Goal: Task Accomplishment & Management: Complete application form

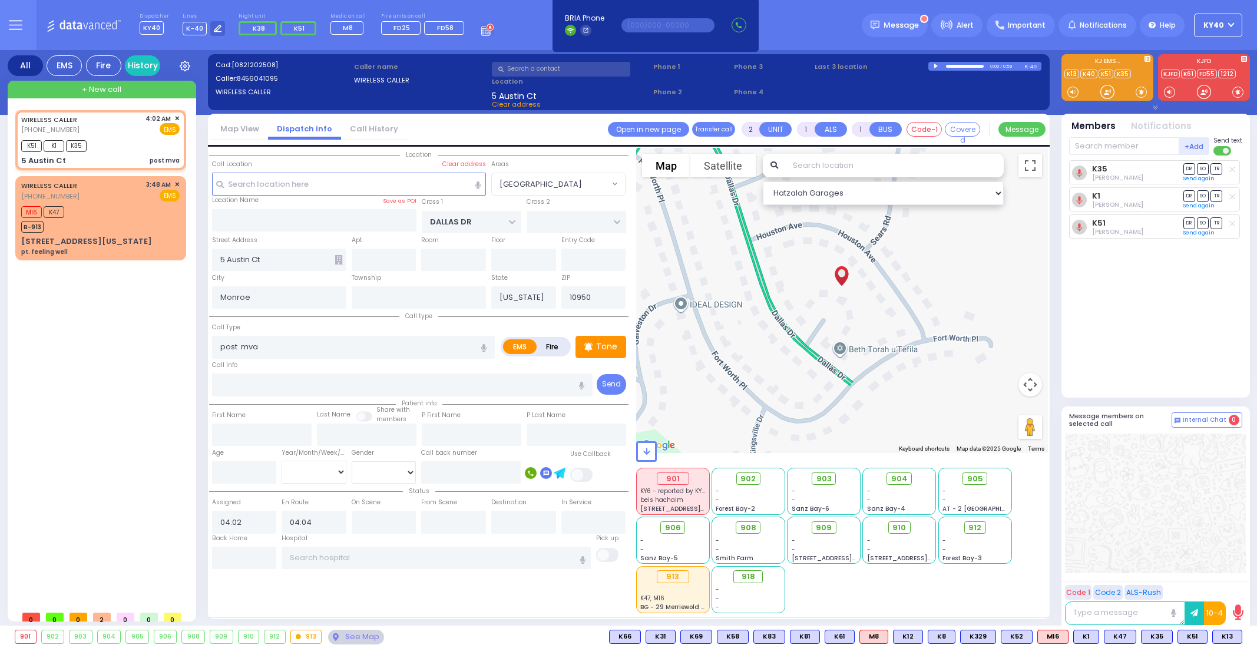
select select "[GEOGRAPHIC_DATA]"
select select
click at [114, 131] on div "WIRELESS CALLER [PHONE_NUMBER] 4:02 AM ✕ EMS" at bounding box center [100, 125] width 158 height 22
select select
radio input "true"
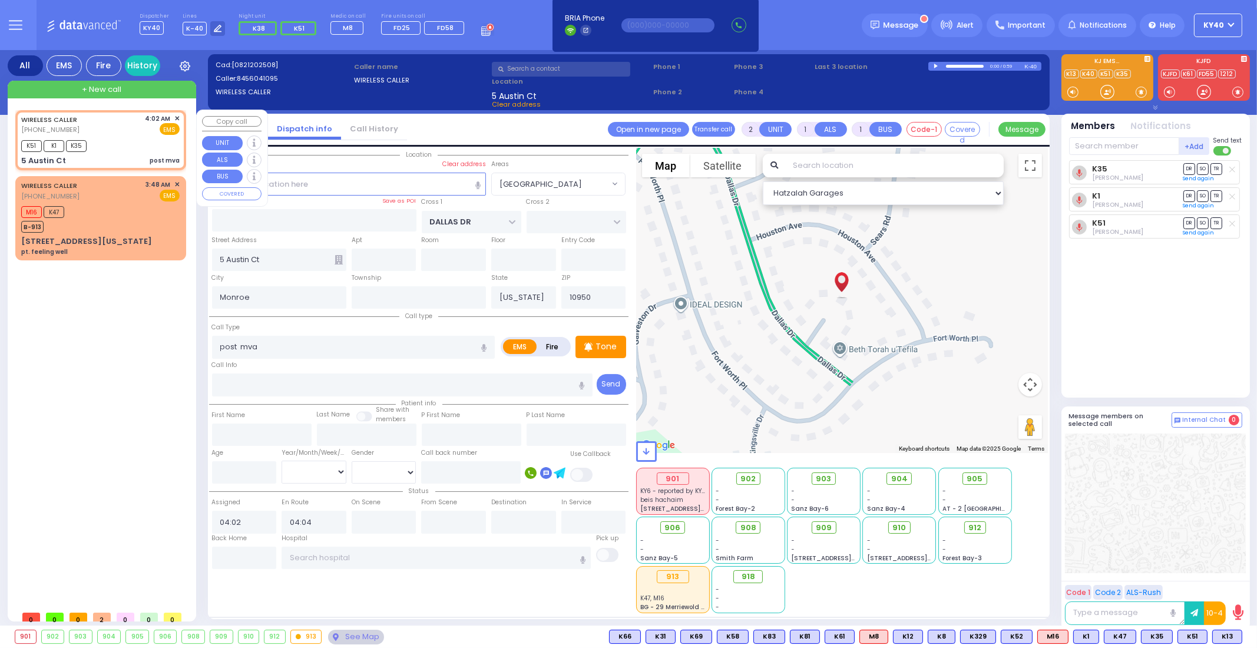
select select
click at [113, 137] on div "WIRELESS CALLER [PHONE_NUMBER] 4:02 AM ✕ EMS K51 K1 K35" at bounding box center [101, 140] width 166 height 57
select select "Hatzalah Garages"
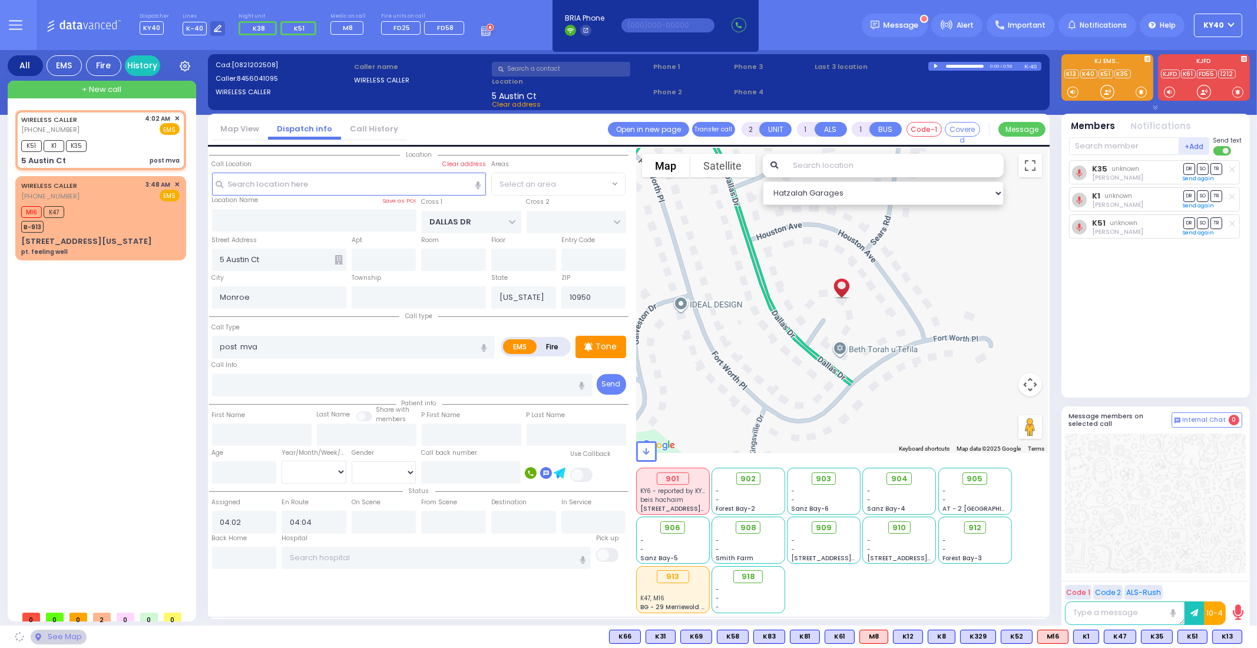
select select
radio input "true"
select select
select select "Hatzalah Garages"
select select "[GEOGRAPHIC_DATA]"
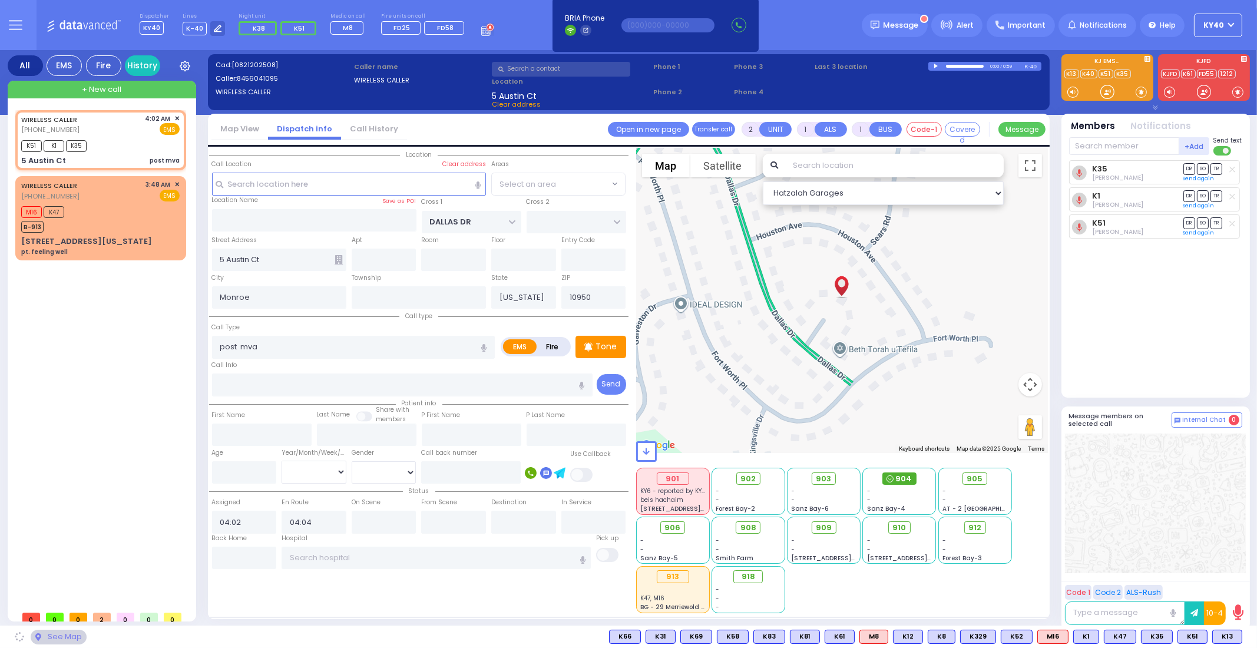
click at [908, 477] on span "904" at bounding box center [903, 479] width 16 height 12
select select "[GEOGRAPHIC_DATA]"
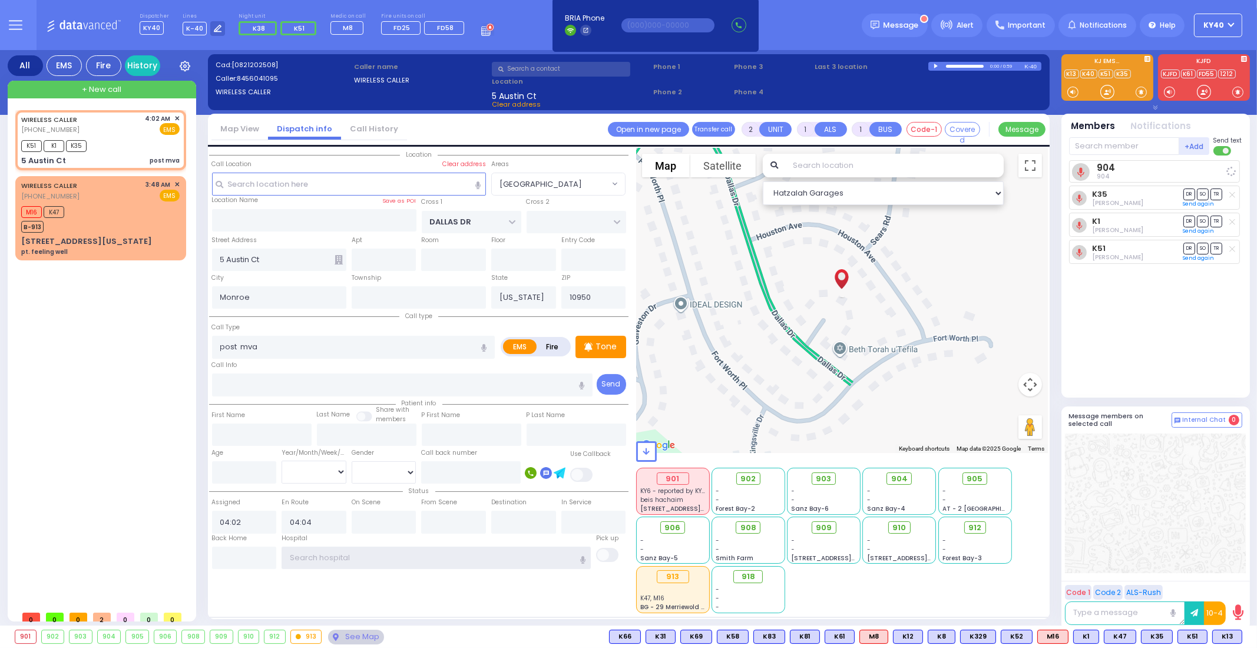
click at [345, 557] on input "text" at bounding box center [436, 558] width 309 height 22
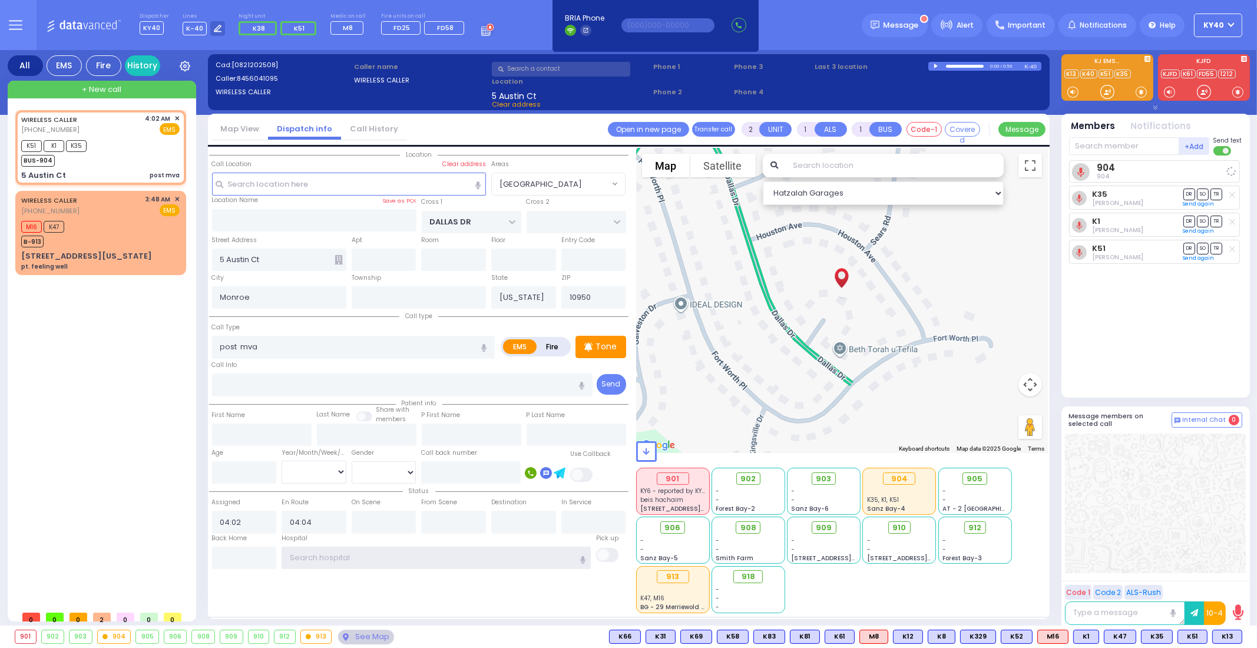
select select
radio input "true"
select select
select select "Hatzalah Garages"
select select "[GEOGRAPHIC_DATA]"
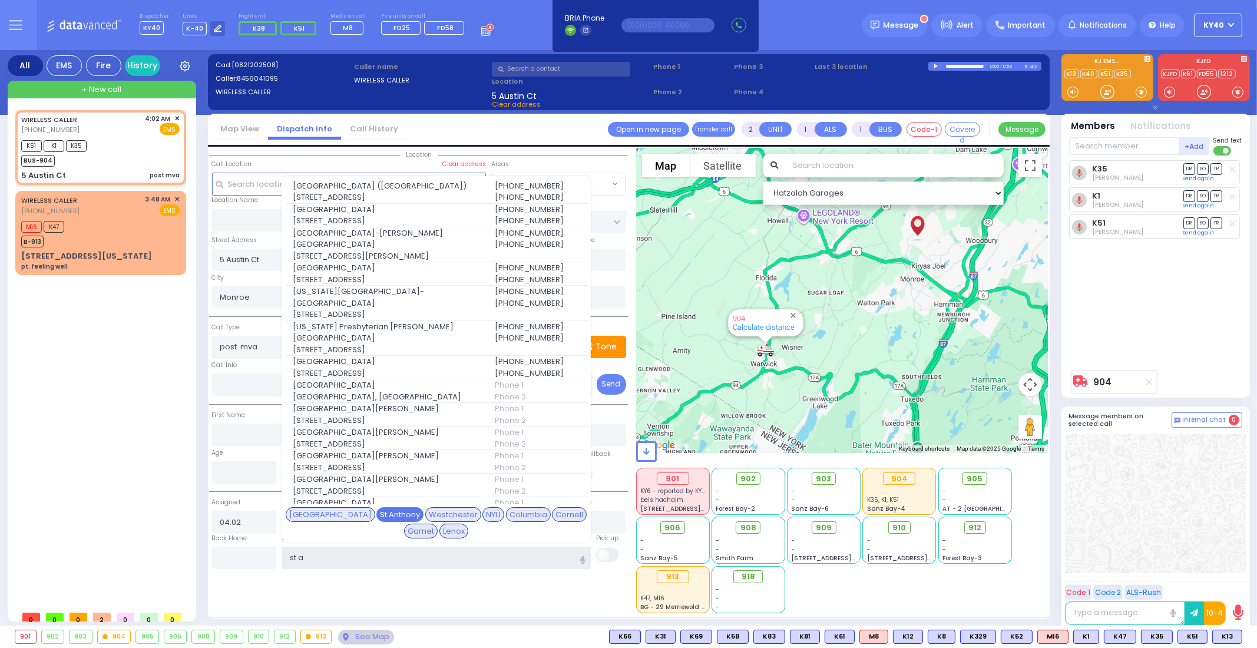
type input "st a"
click at [376, 517] on div "St Anthony" at bounding box center [399, 514] width 47 height 15
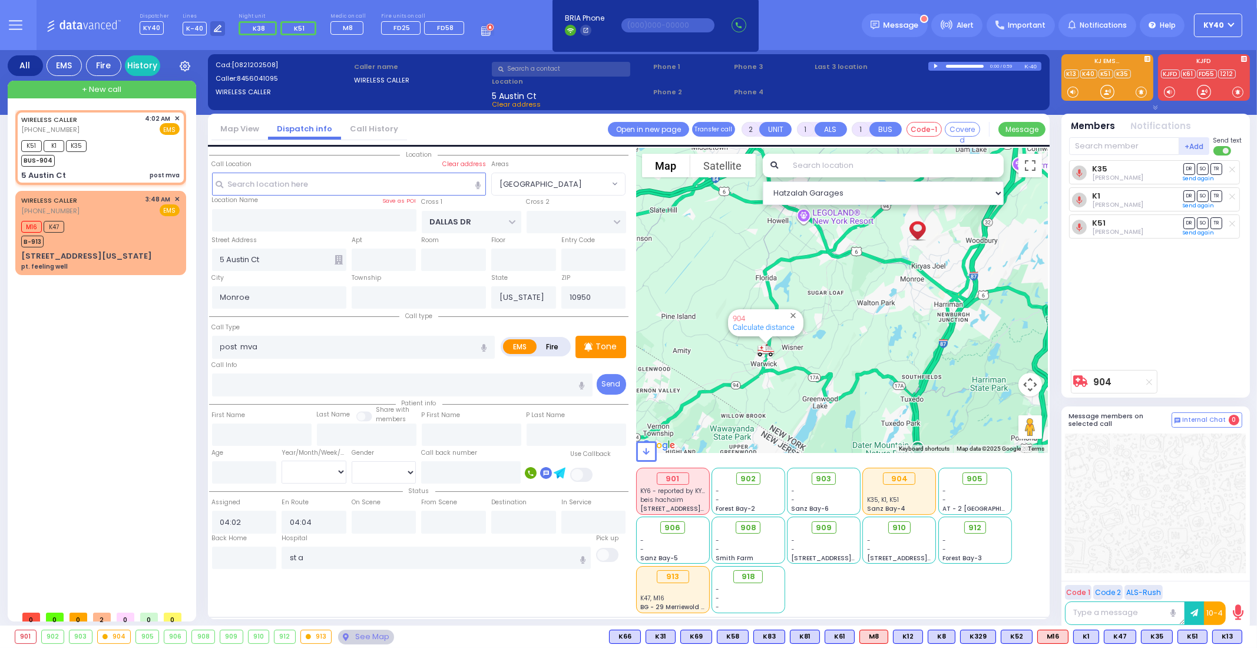
select select
radio input "true"
select select
type input "[GEOGRAPHIC_DATA]"
select select "Hatzalah Garages"
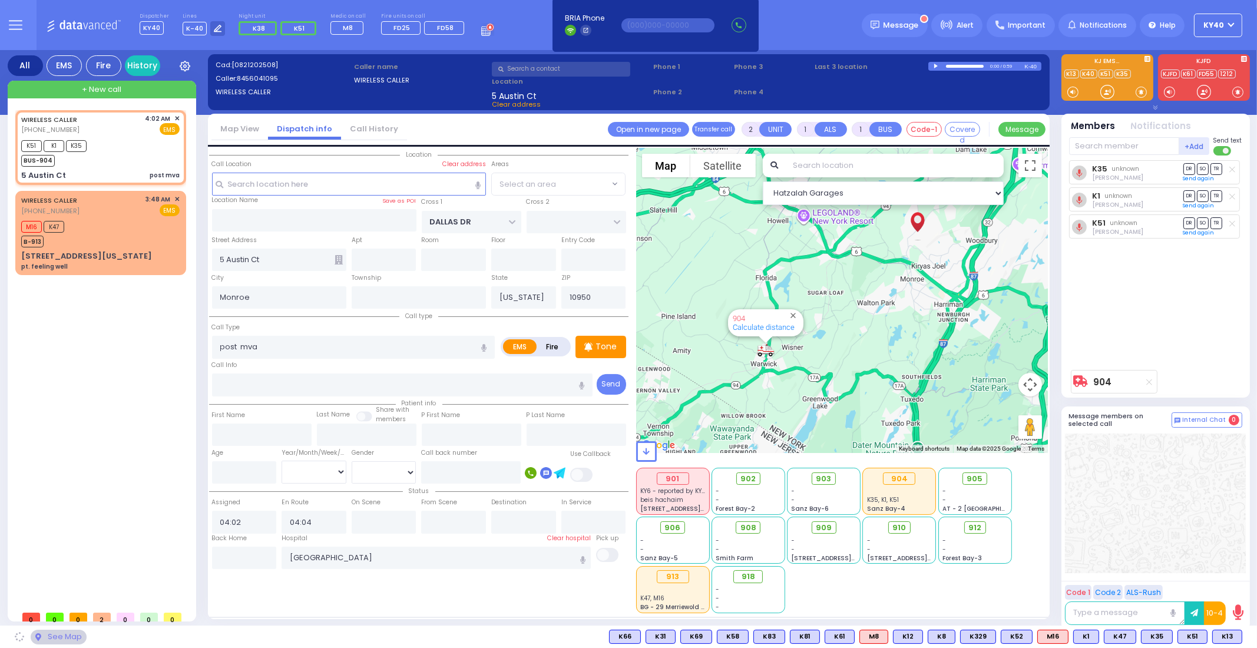
select select "[GEOGRAPHIC_DATA]"
click at [441, 563] on input "[GEOGRAPHIC_DATA]" at bounding box center [436, 558] width 309 height 22
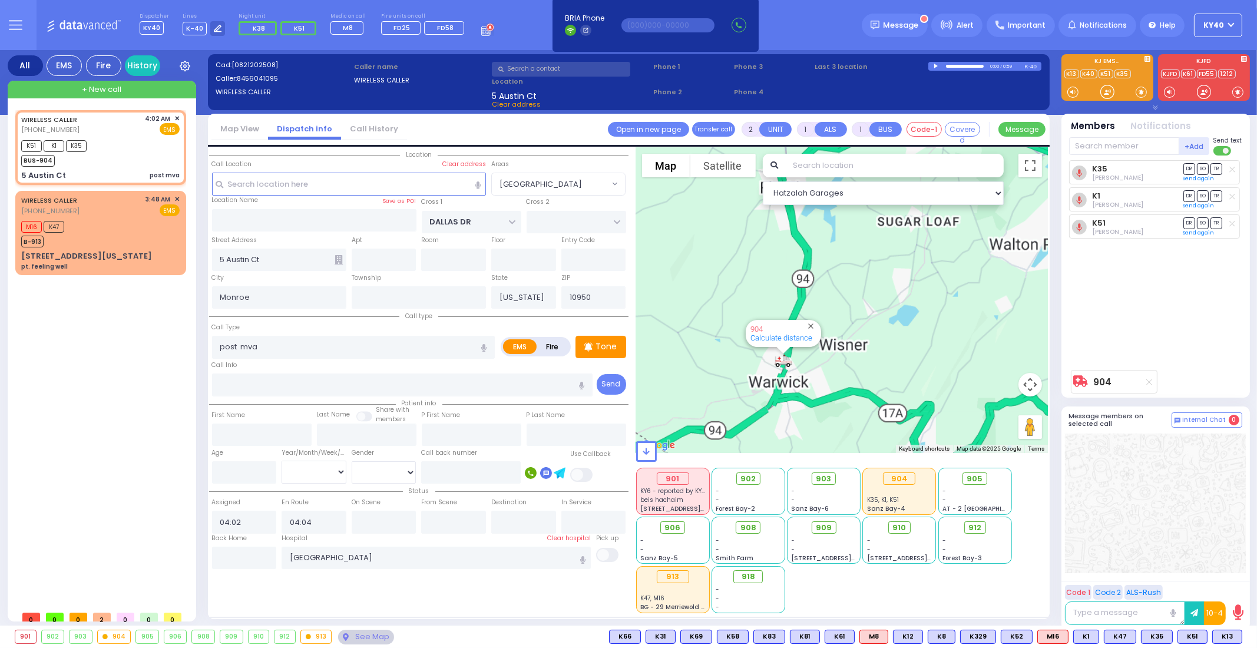
drag, startPoint x: 828, startPoint y: 373, endPoint x: 829, endPoint y: 387, distance: 14.2
click at [829, 387] on div "904 Calculate distance" at bounding box center [842, 300] width 412 height 305
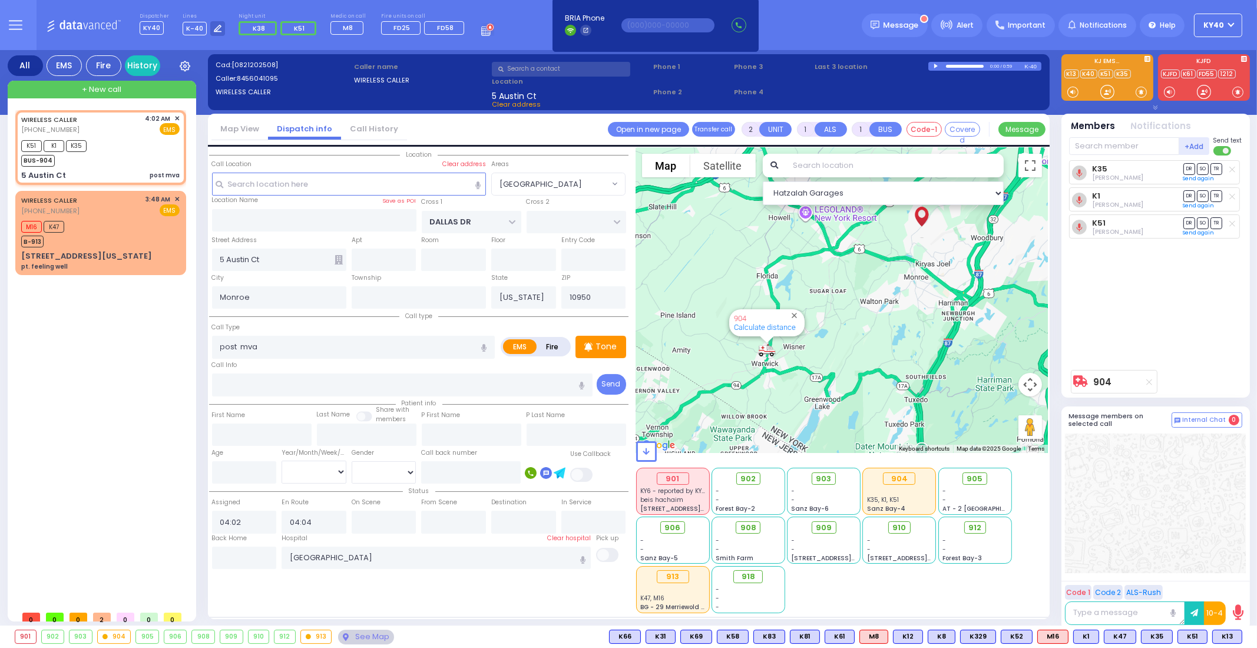
drag, startPoint x: 786, startPoint y: 392, endPoint x: 1027, endPoint y: 357, distance: 244.0
click at [1027, 358] on div "904 Calculate distance" at bounding box center [842, 300] width 412 height 305
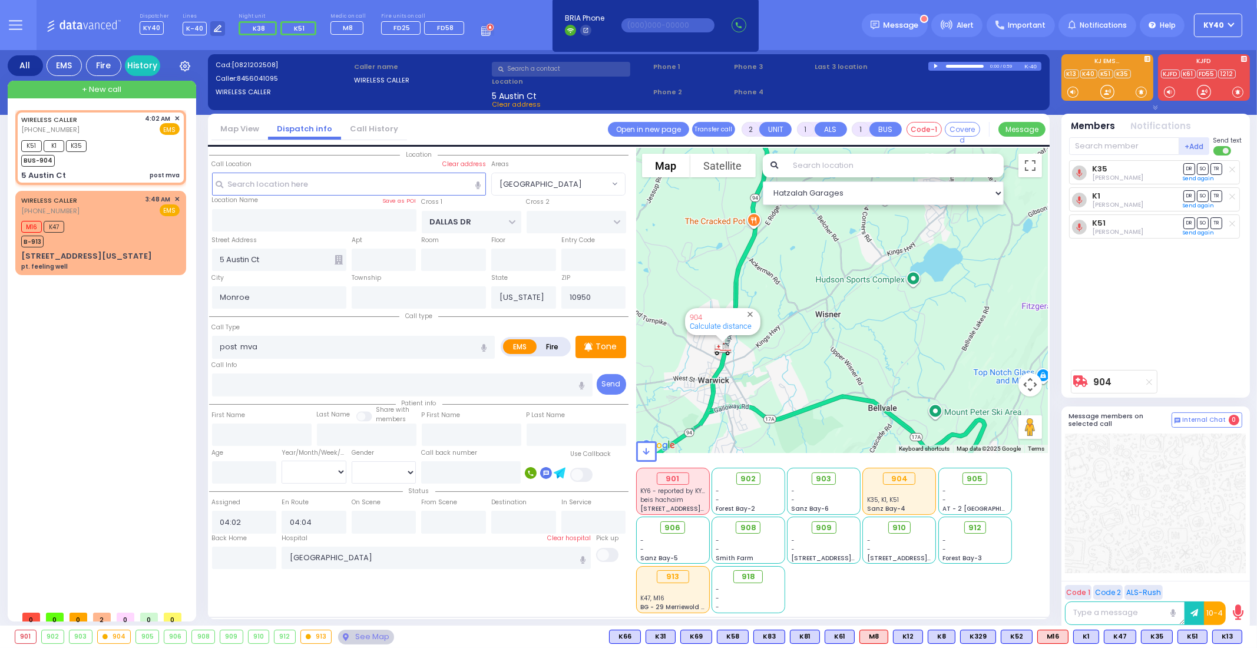
drag, startPoint x: 821, startPoint y: 324, endPoint x: 901, endPoint y: 98, distance: 239.4
click at [932, 64] on div "Cad: [0821202508] Caller: 8456041095 WIRELESS CALLER Caller name WIRELESS CALLER" at bounding box center [629, 340] width 842 height 580
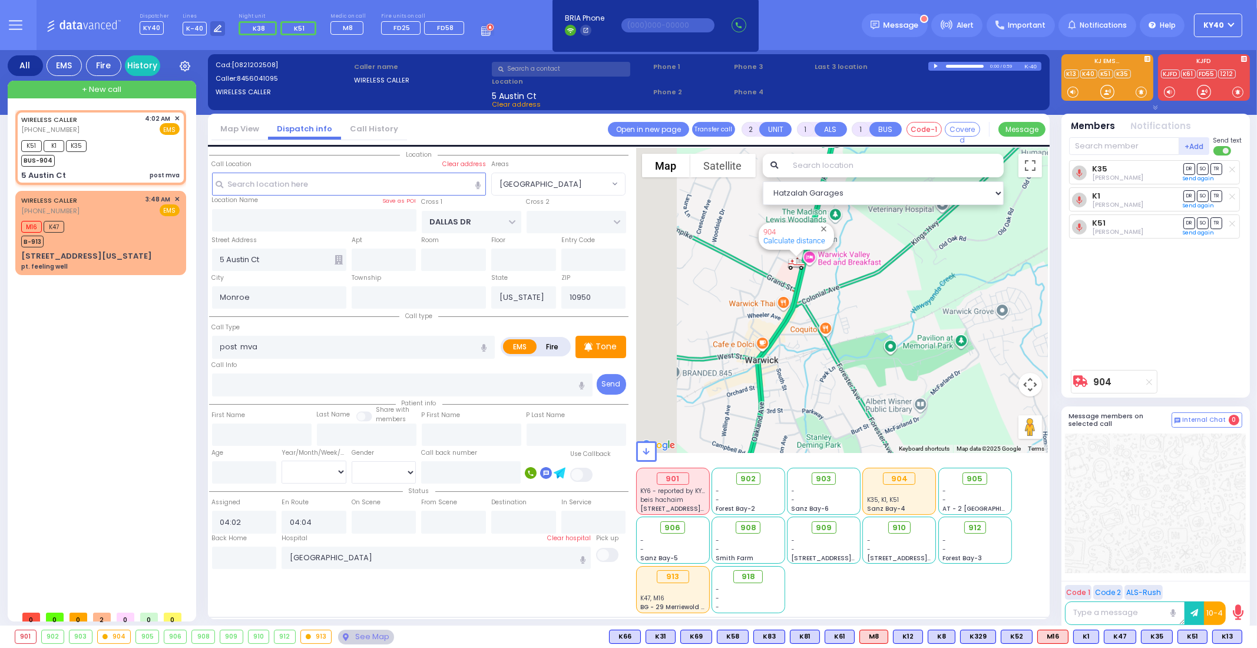
drag, startPoint x: 1025, startPoint y: 328, endPoint x: 1102, endPoint y: 327, distance: 77.2
click at [1102, 327] on div "All EMS Fire History Settings" at bounding box center [629, 340] width 1242 height 580
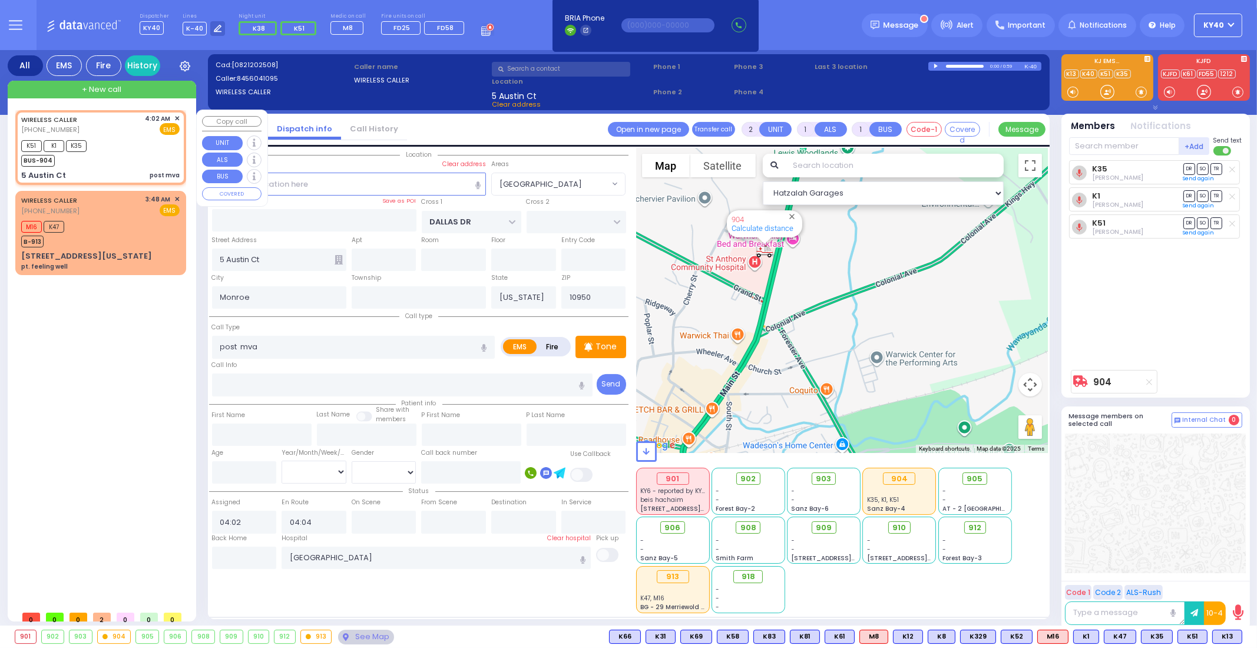
click at [126, 164] on div "K51 K1 K35 BUS-904" at bounding box center [100, 151] width 158 height 29
select select
radio input "true"
select select
select select "Hatzalah Garages"
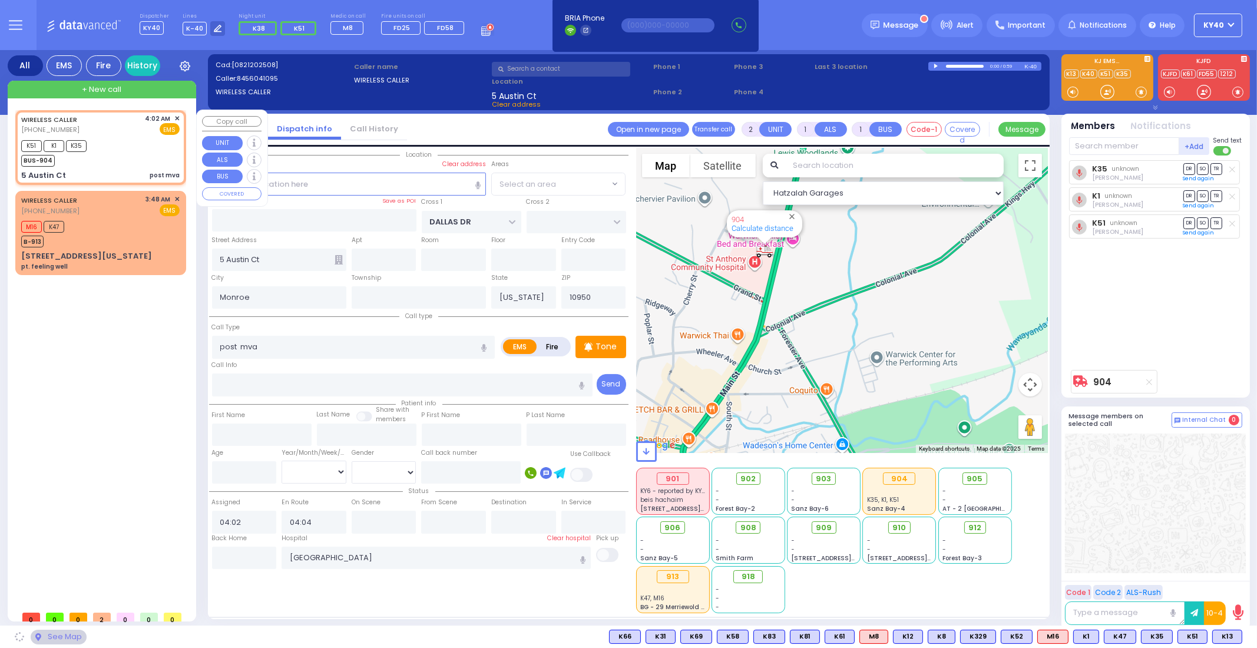
select select "[GEOGRAPHIC_DATA]"
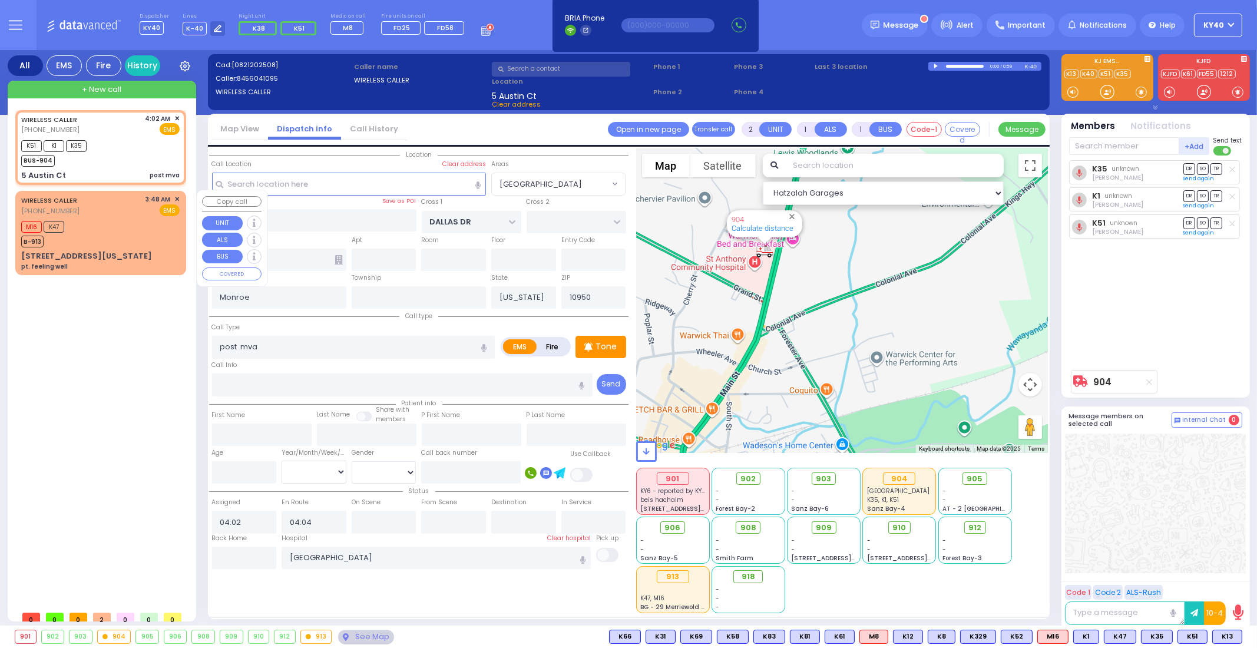
click at [130, 231] on div "M16 K47 B-913" at bounding box center [100, 232] width 158 height 29
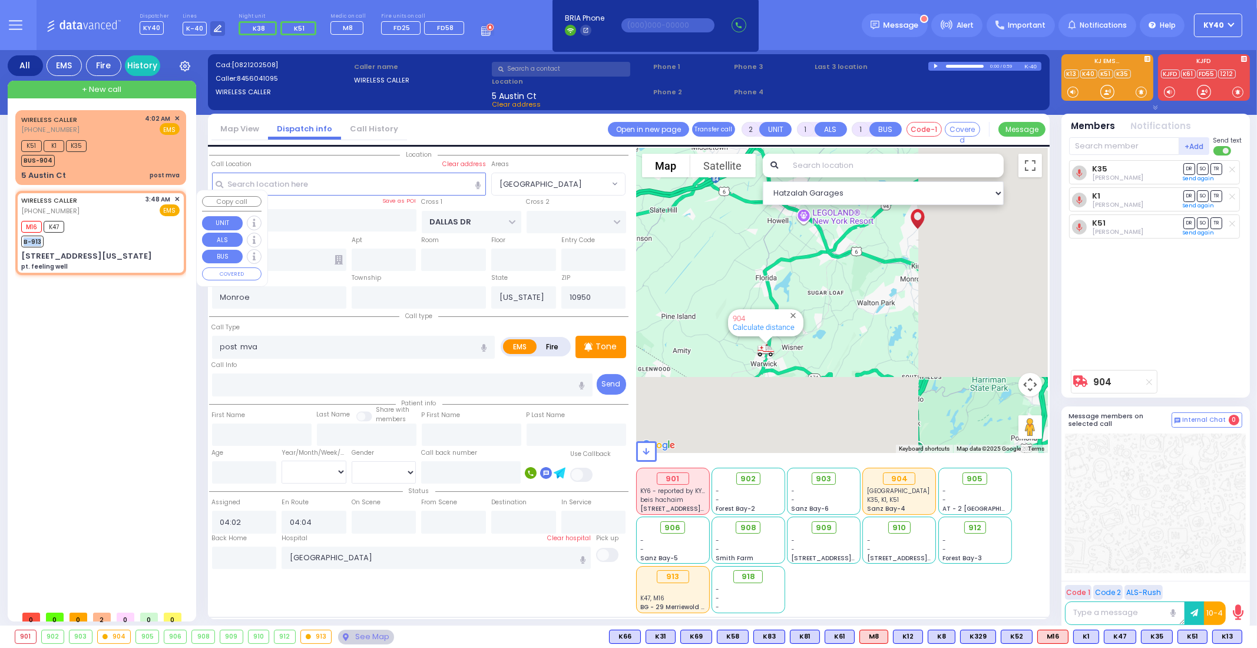
type input "6"
select select
type input "pt. feeling well"
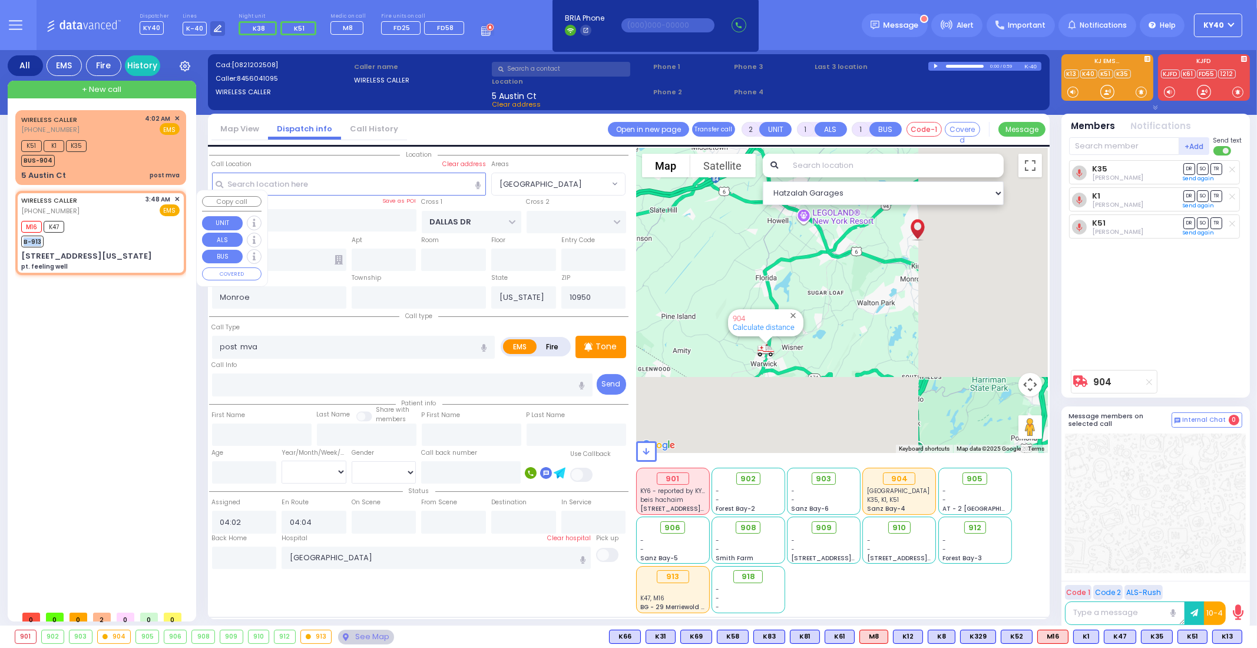
radio input "true"
type input "Krona"
type input "Malka"
type input "25"
select select "Year"
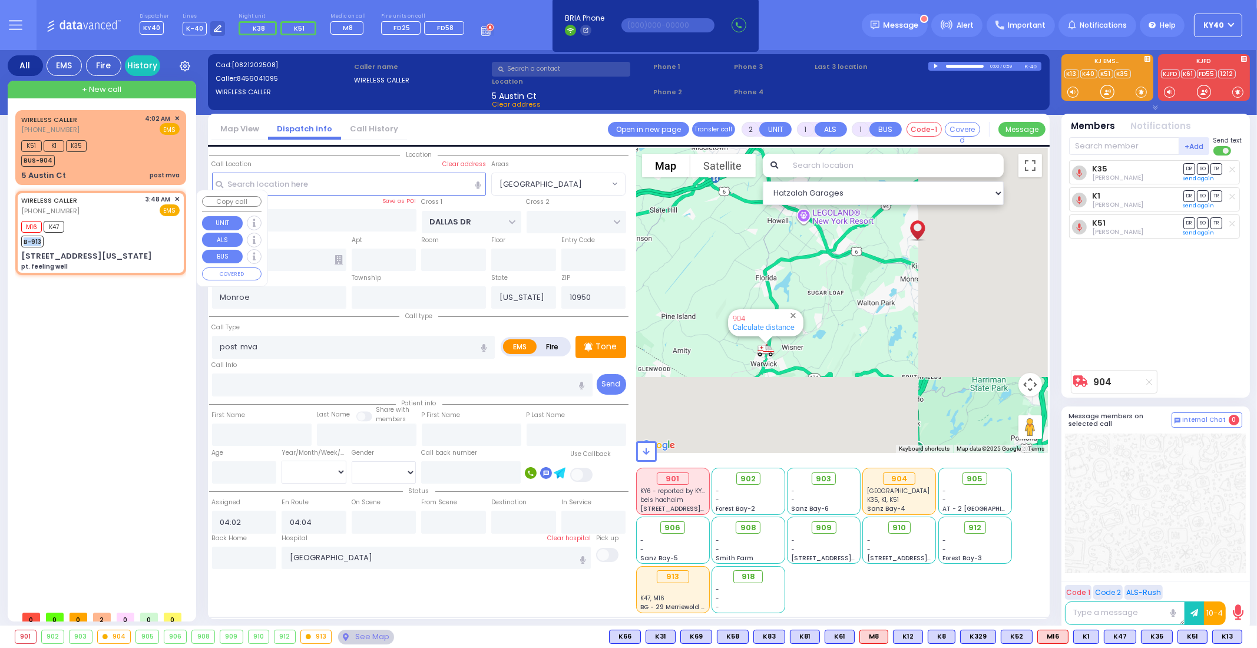
select select "[DEMOGRAPHIC_DATA]"
type input "03:48"
type input "03:50"
type input "[GEOGRAPHIC_DATA]"
select select "Hatzalah Garages"
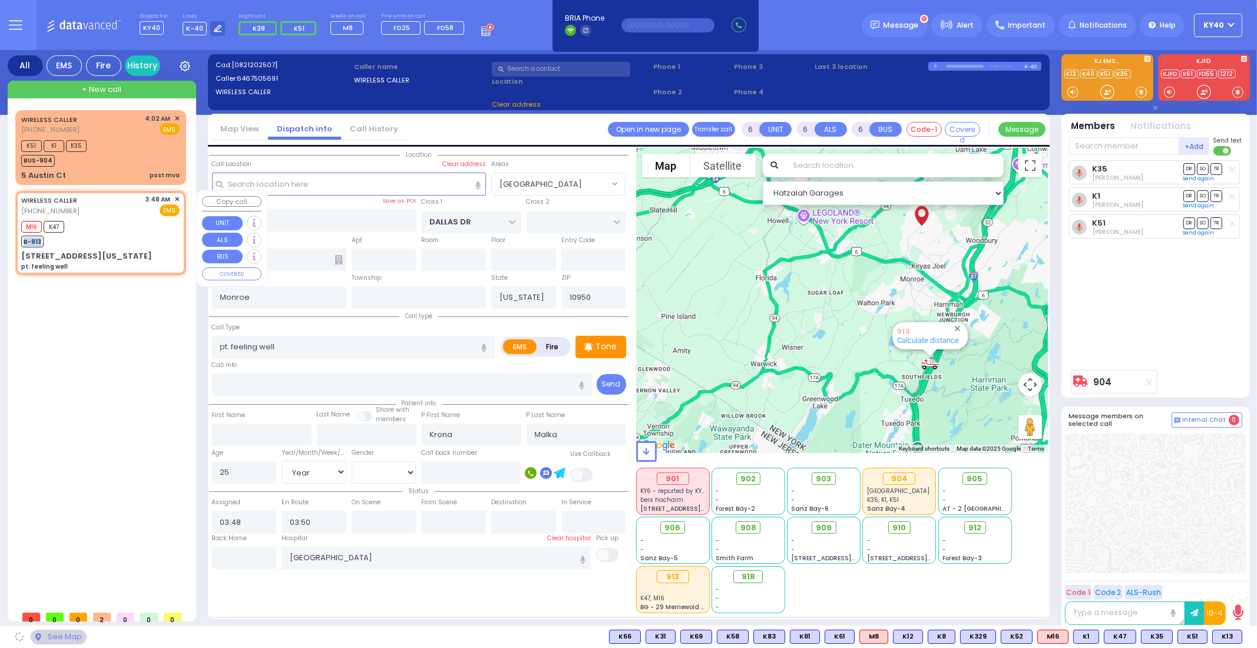
type input "MERRIEWOLD LN SOUTH"
type input "[STREET_ADDRESS][US_STATE]"
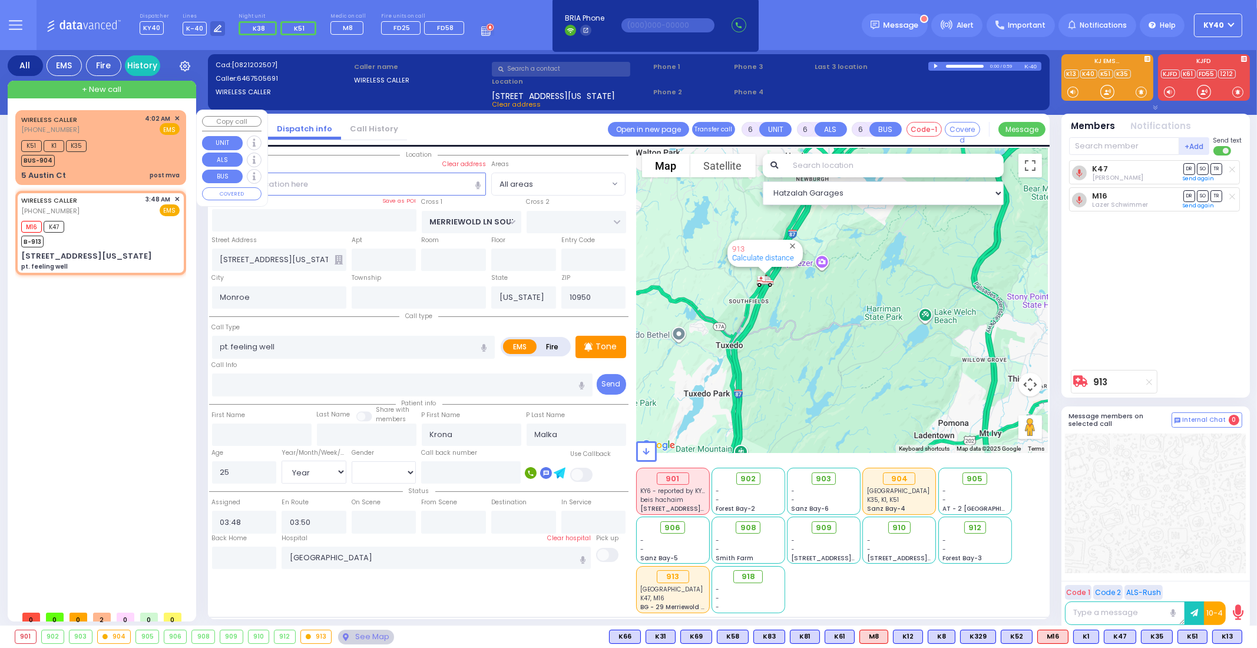
click at [137, 154] on div "K51 K1 K35 BUS-904" at bounding box center [100, 151] width 158 height 29
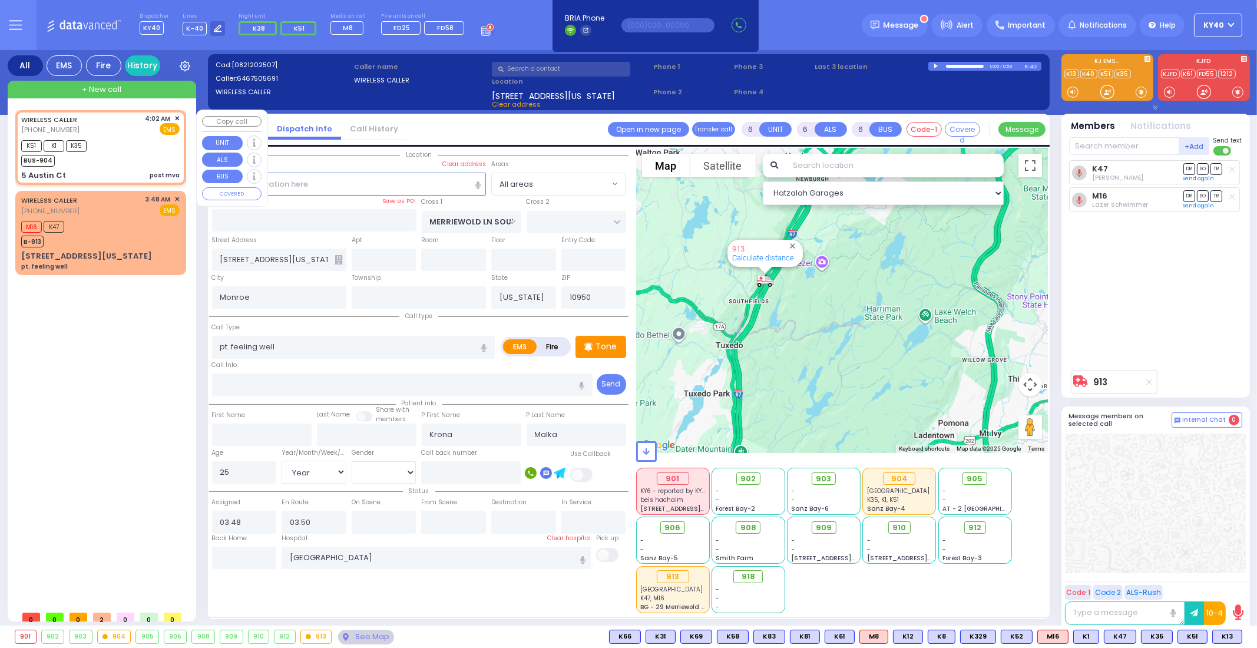
type input "2"
type input "1"
select select
type input "post mva"
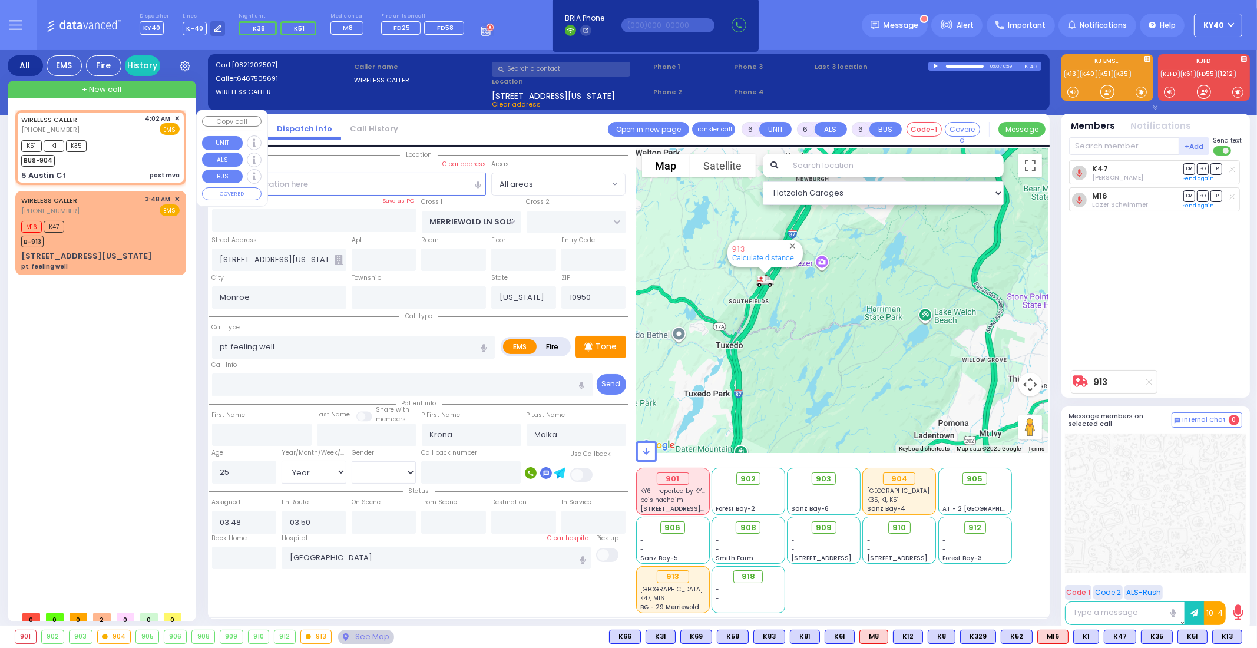
radio input "true"
select select
type input "04:02"
type input "04:04"
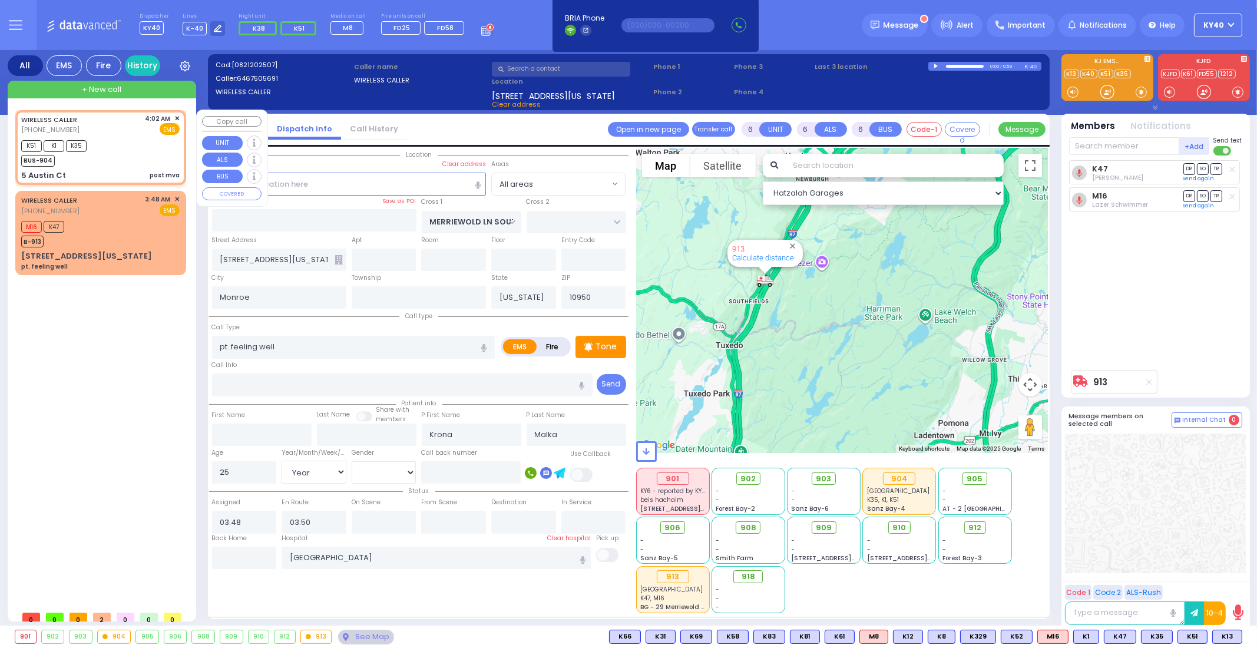
type input "[GEOGRAPHIC_DATA]"
select select "Hatzalah Garages"
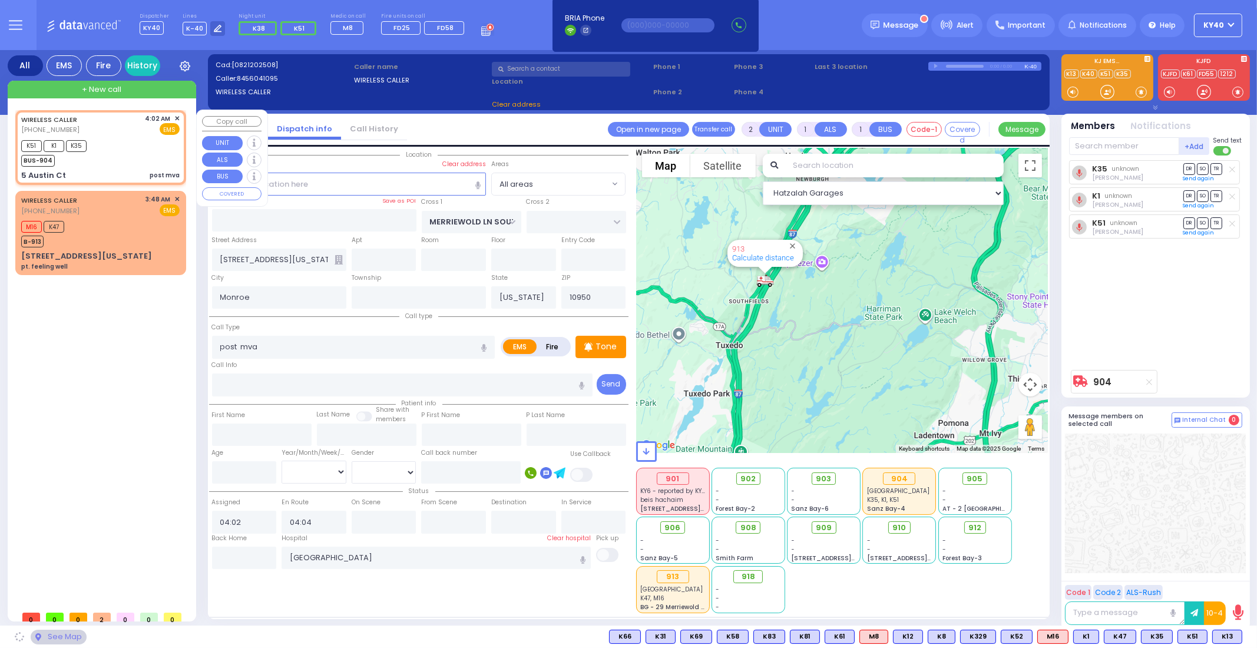
type input "DALLAS DR"
type input "5 Austin Ct"
select select "[GEOGRAPHIC_DATA]"
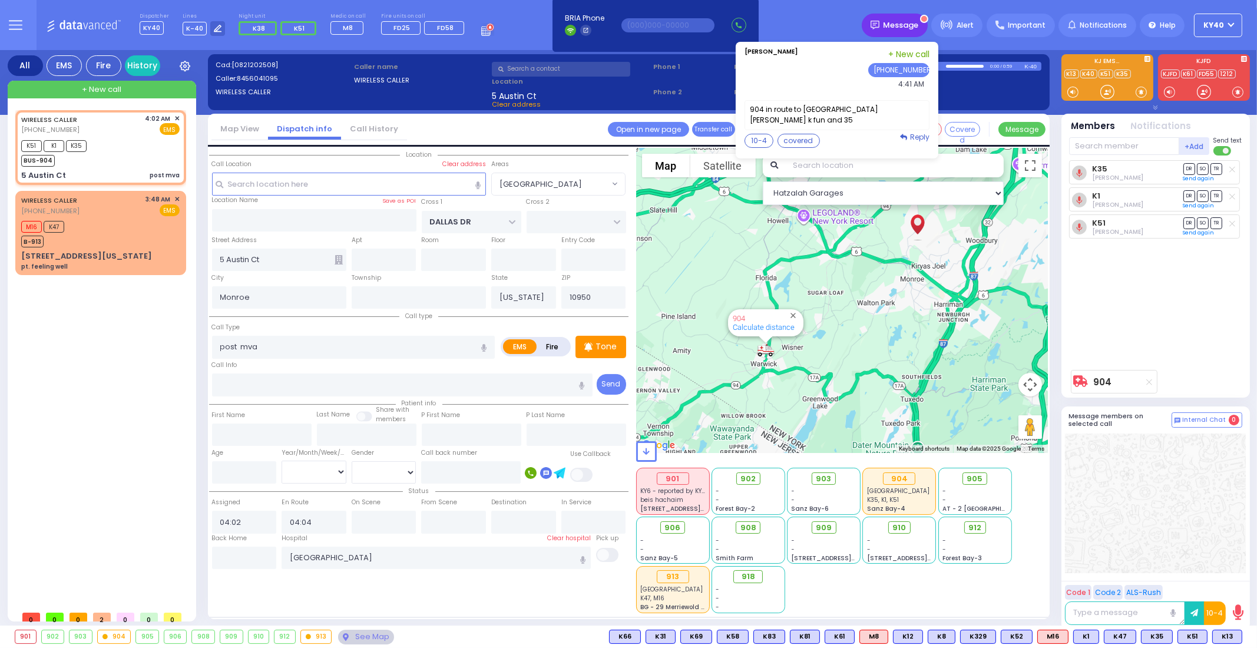
drag, startPoint x: 81, startPoint y: -103, endPoint x: 891, endPoint y: 31, distance: 821.5
click at [901, 22] on span "Message" at bounding box center [901, 25] width 35 height 12
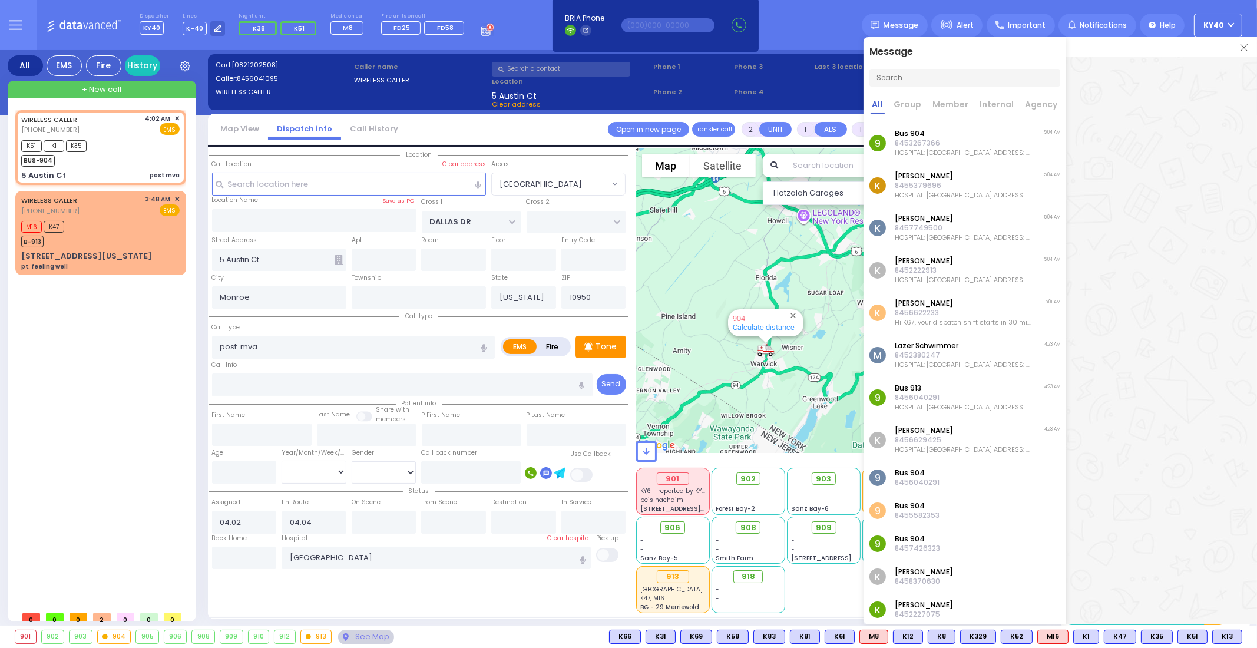
click at [927, 144] on p "8453267366" at bounding box center [963, 142] width 137 height 9
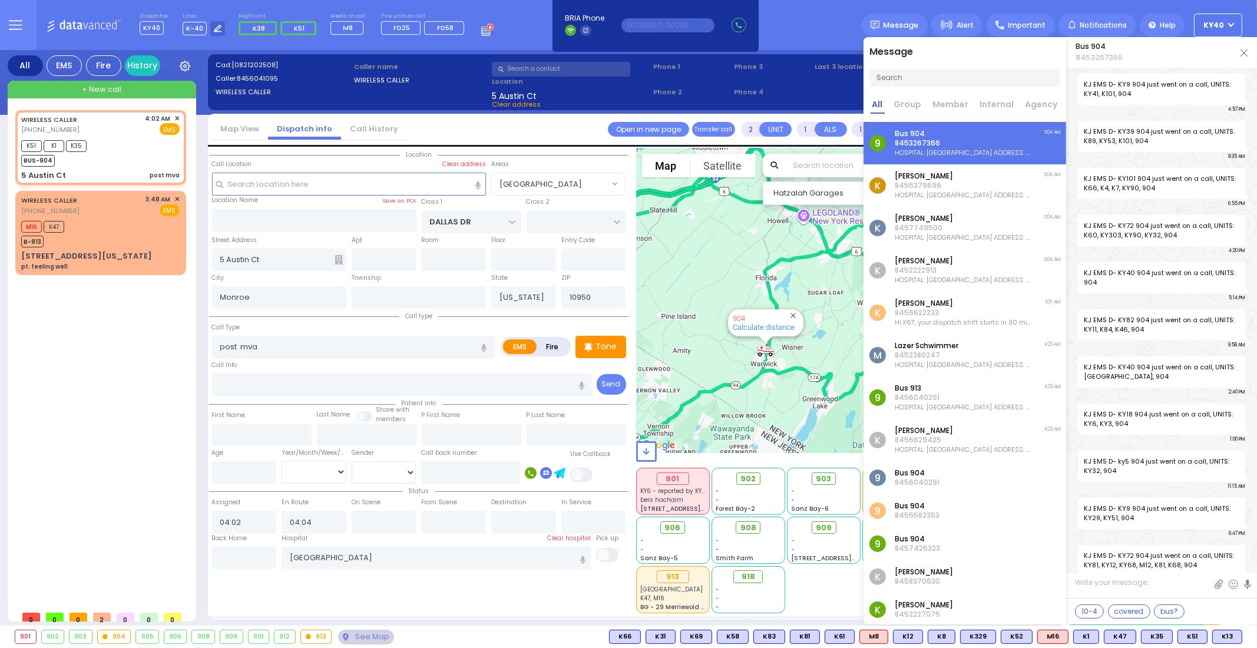
scroll to position [8123, 0]
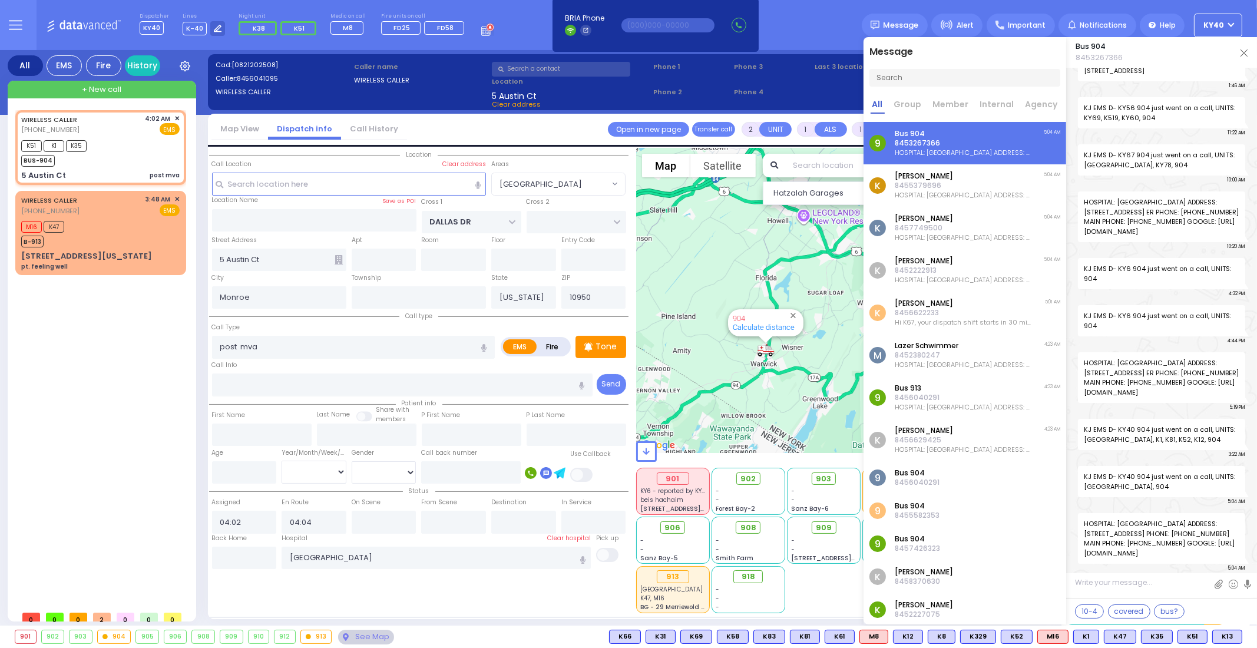
click at [945, 186] on p "8455379696" at bounding box center [963, 185] width 137 height 9
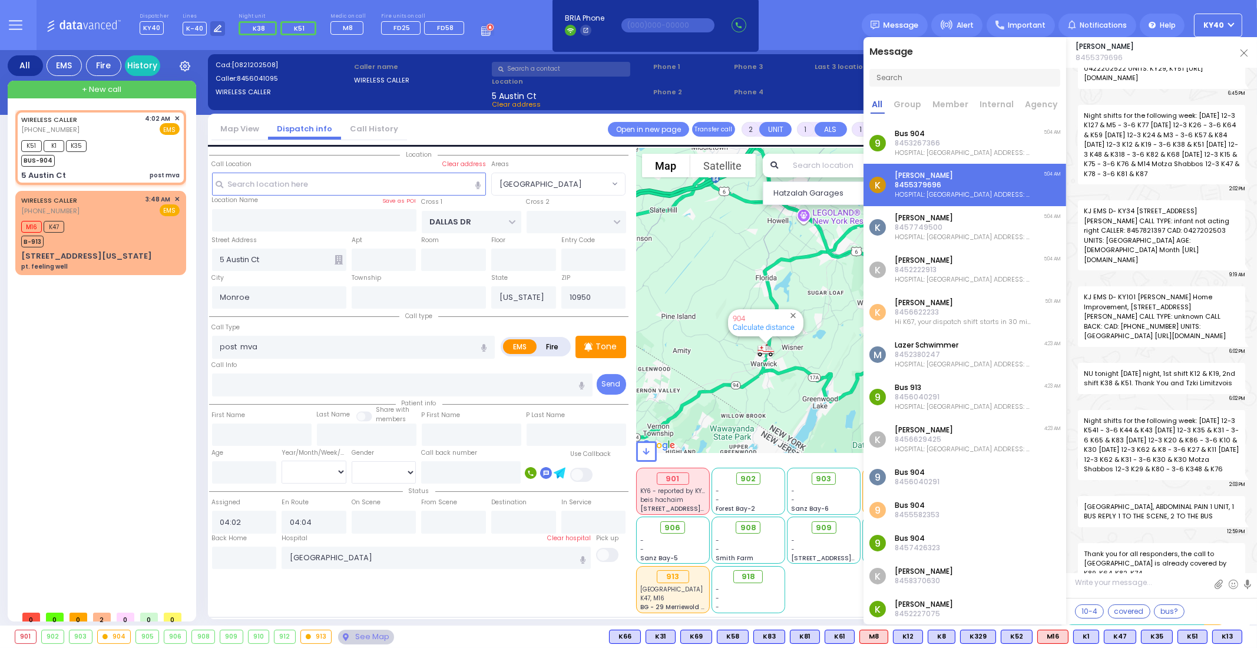
scroll to position [15748, 0]
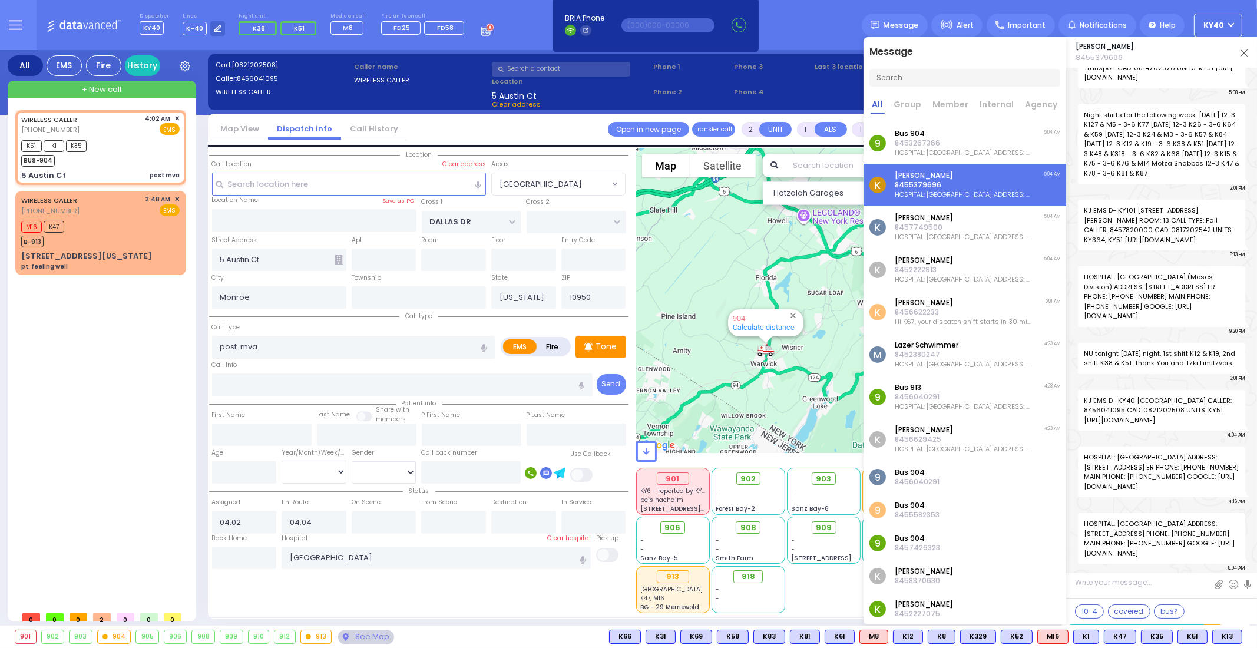
click at [813, 12] on div "Dispatcher KY40 shift has started. Are you ? Lines K-40" at bounding box center [628, 25] width 1257 height 50
click at [940, 269] on p "8452222913" at bounding box center [963, 269] width 137 height 9
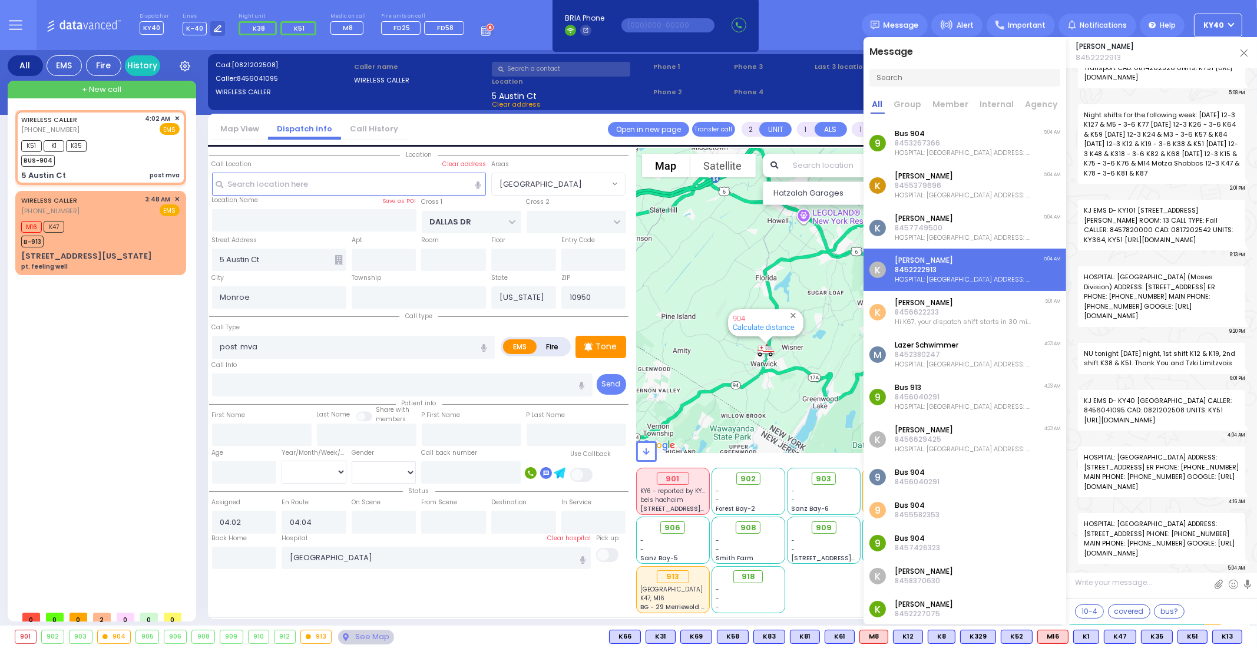
scroll to position [32335, 0]
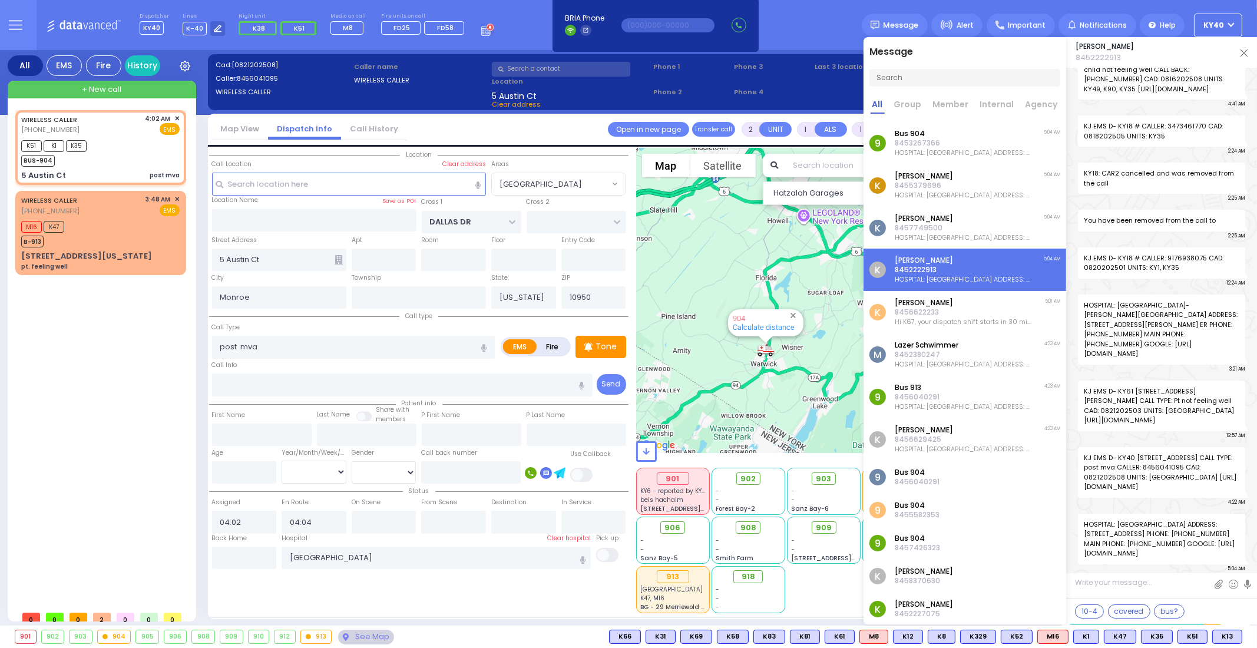
click at [938, 269] on p "8452222913" at bounding box center [963, 269] width 137 height 9
click at [942, 309] on p "8456622233" at bounding box center [963, 312] width 137 height 9
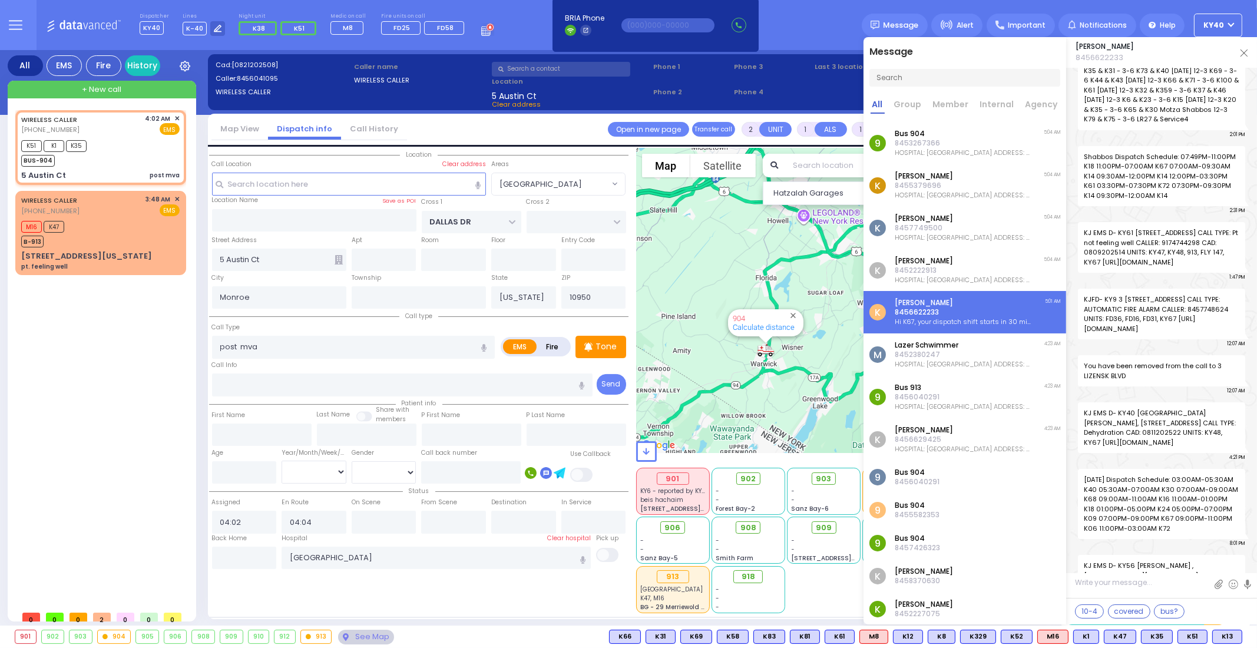
scroll to position [35914, 0]
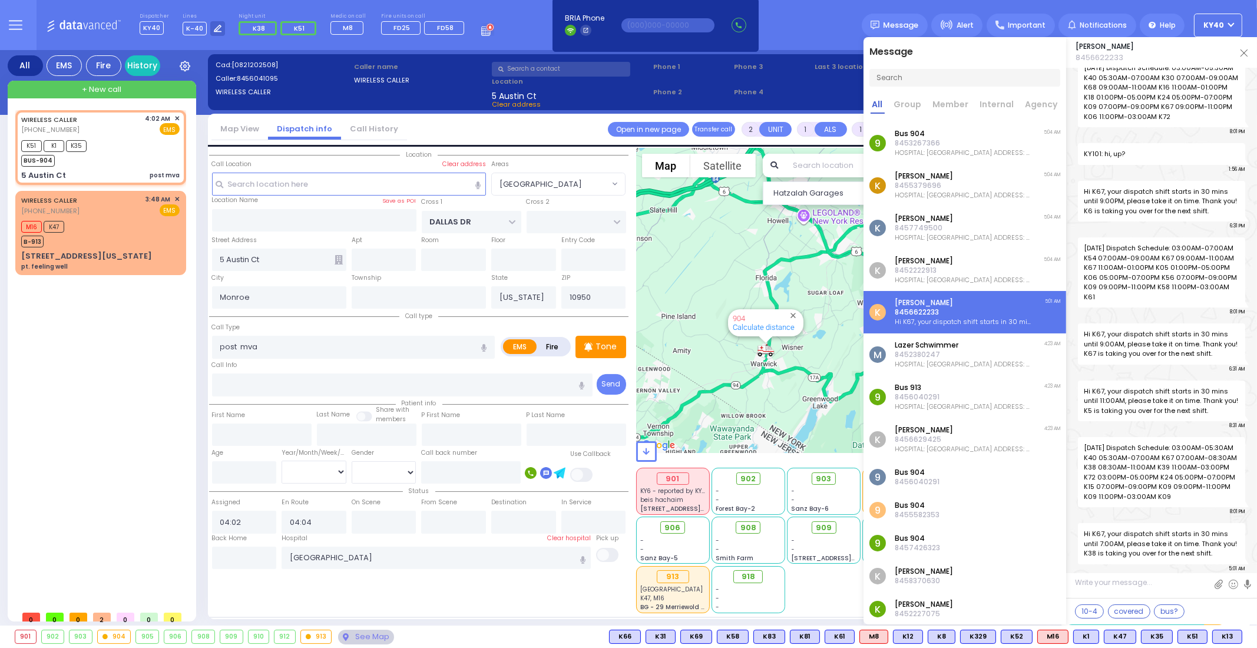
click at [834, 28] on div "Dispatcher KY40 shift has started. Are you ? Lines K-40" at bounding box center [628, 25] width 1257 height 50
click at [1241, 52] on img at bounding box center [1244, 52] width 7 height 7
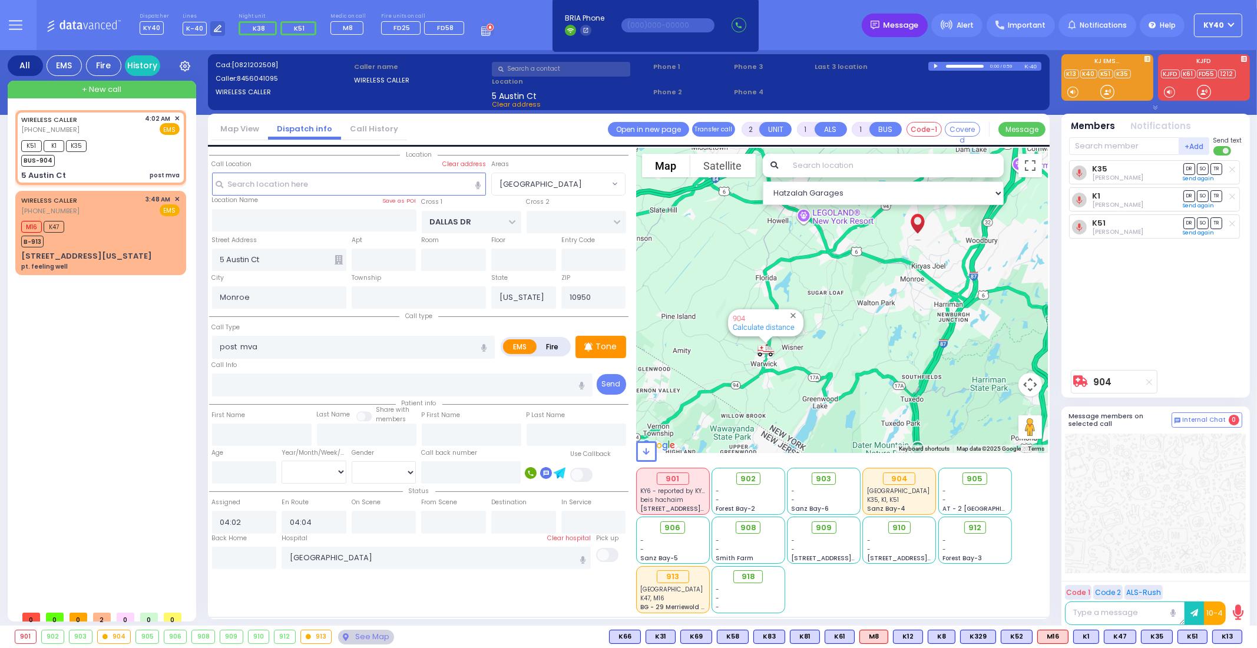
click at [910, 31] on div "Message" at bounding box center [895, 26] width 66 height 24
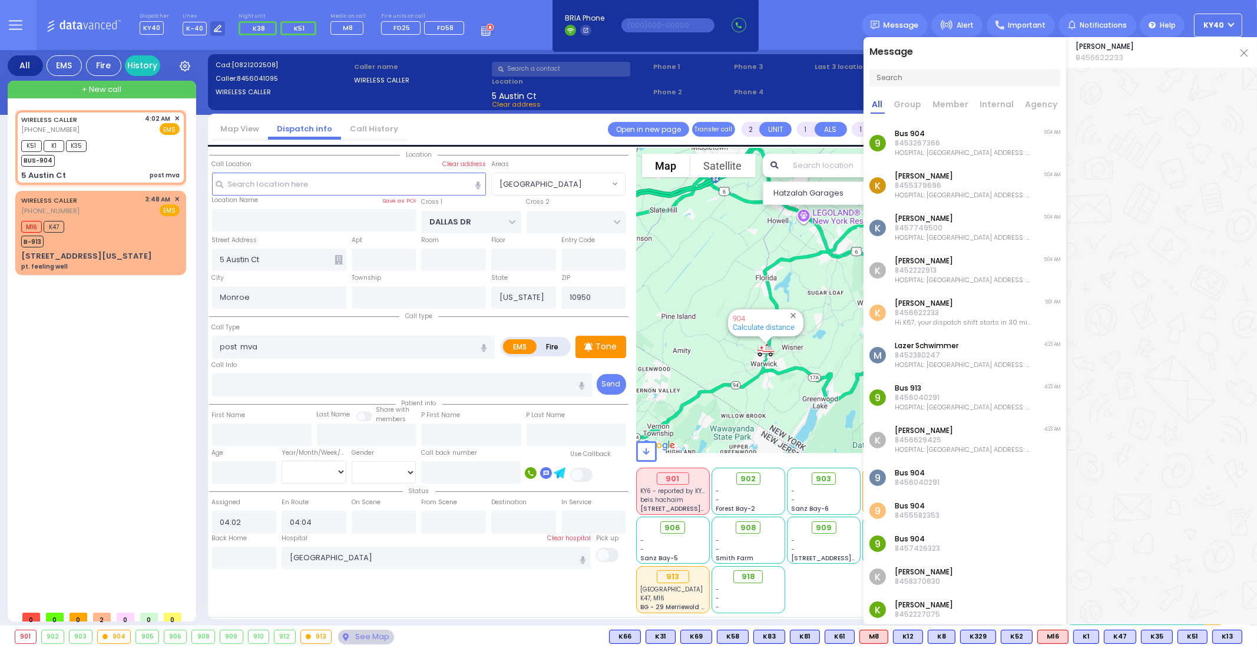
click at [951, 310] on p "8456622233" at bounding box center [963, 312] width 137 height 9
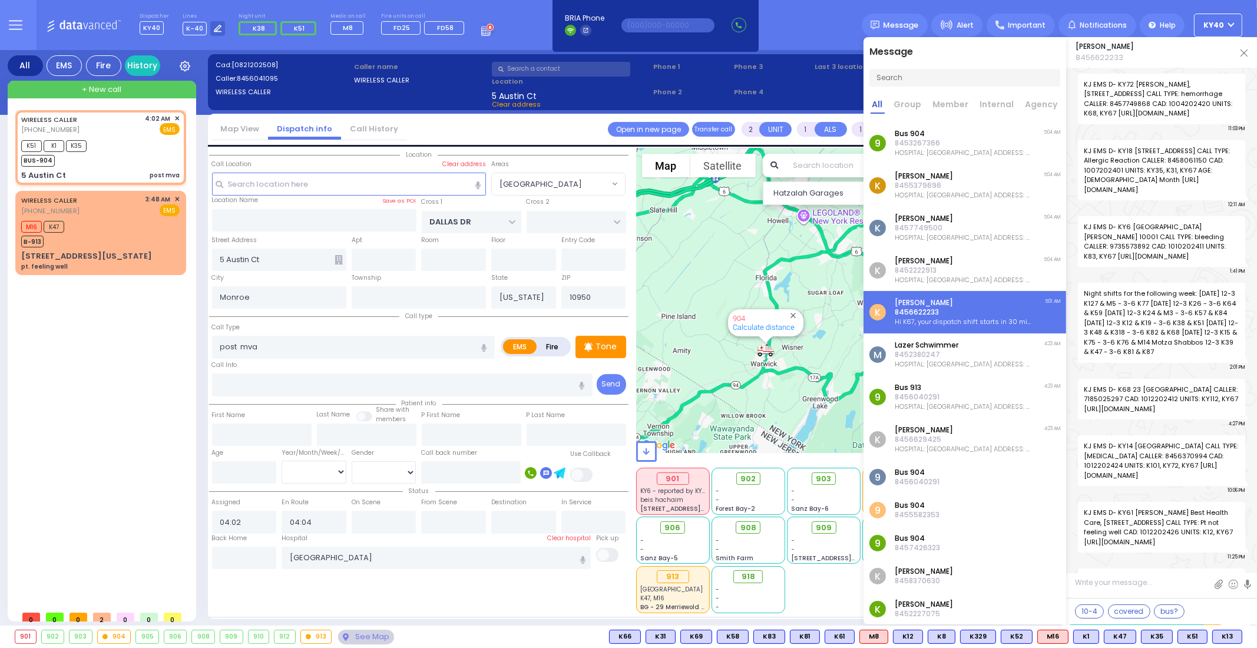
scroll to position [35914, 0]
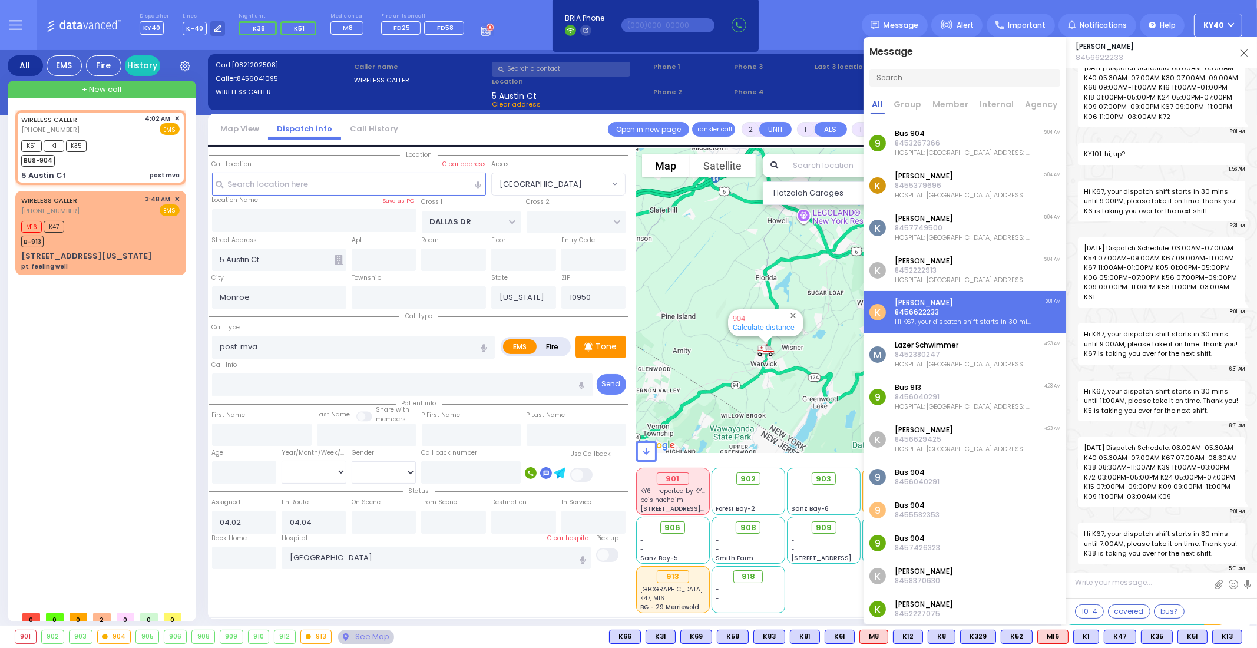
click at [816, 89] on div "Last 3 location 0:00 / 0:59 K-40" at bounding box center [928, 87] width 230 height 55
click at [1239, 51] on div "[PERSON_NAME] 8456622233" at bounding box center [1161, 52] width 191 height 31
click at [1244, 54] on img at bounding box center [1244, 52] width 7 height 7
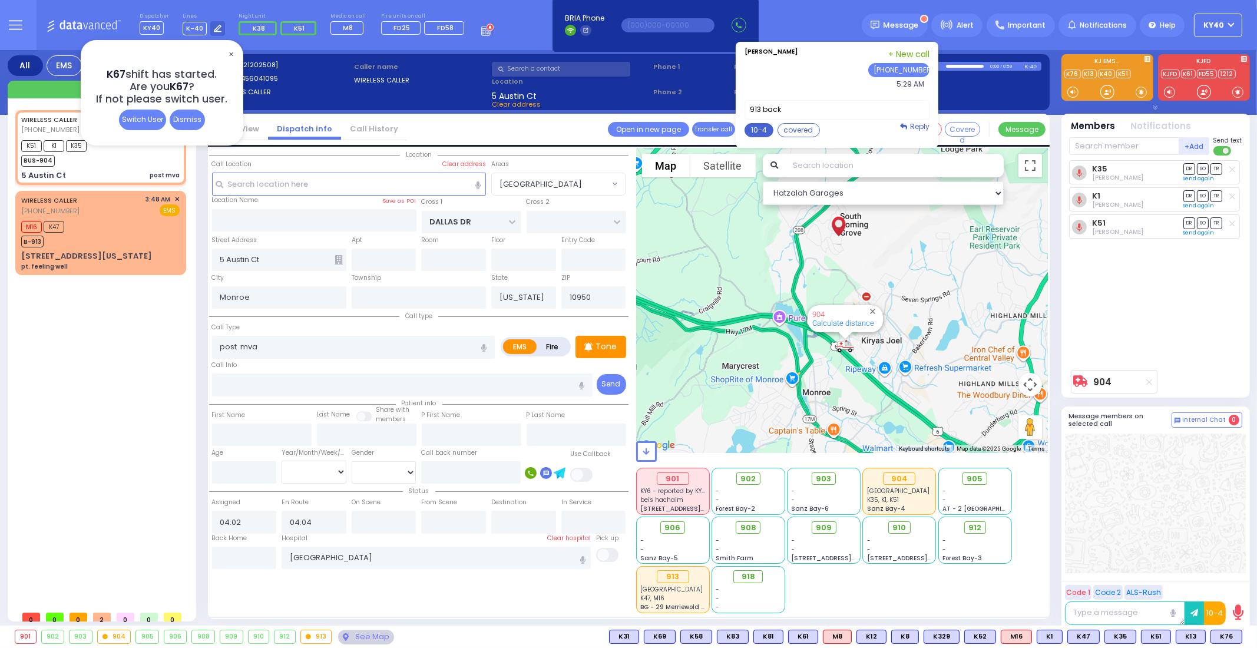
click at [770, 130] on button "10-4" at bounding box center [759, 130] width 29 height 14
type textarea "10-4 thank you"
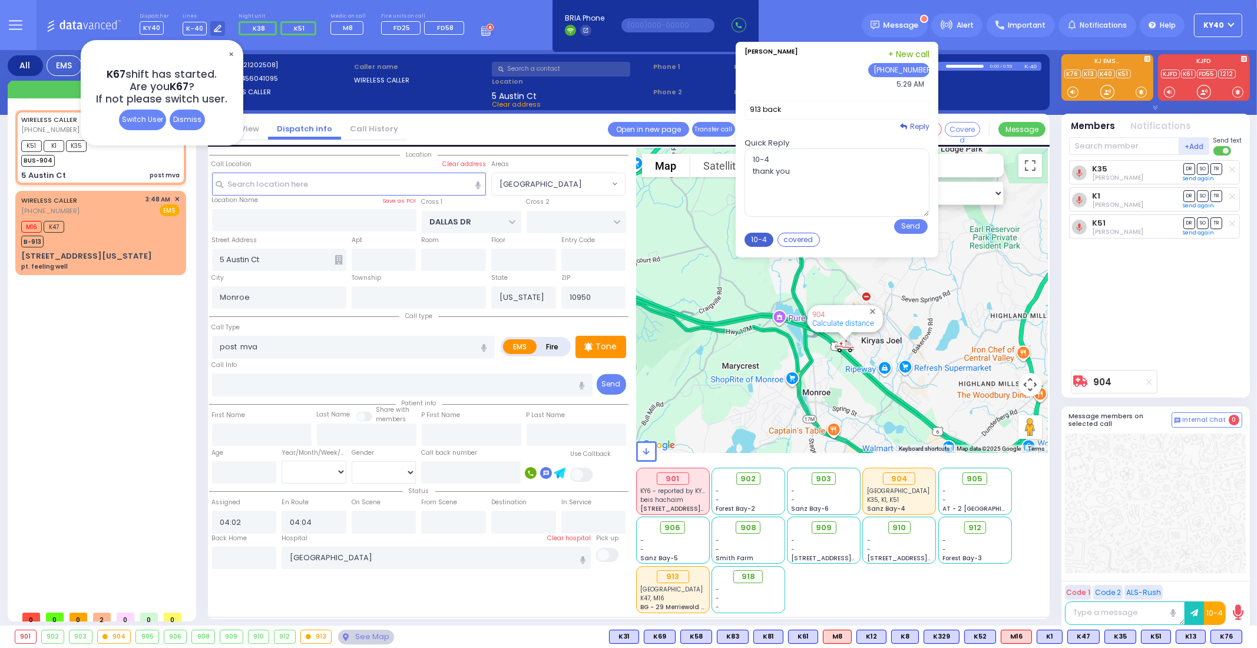
click at [772, 238] on button "10-4" at bounding box center [759, 240] width 29 height 14
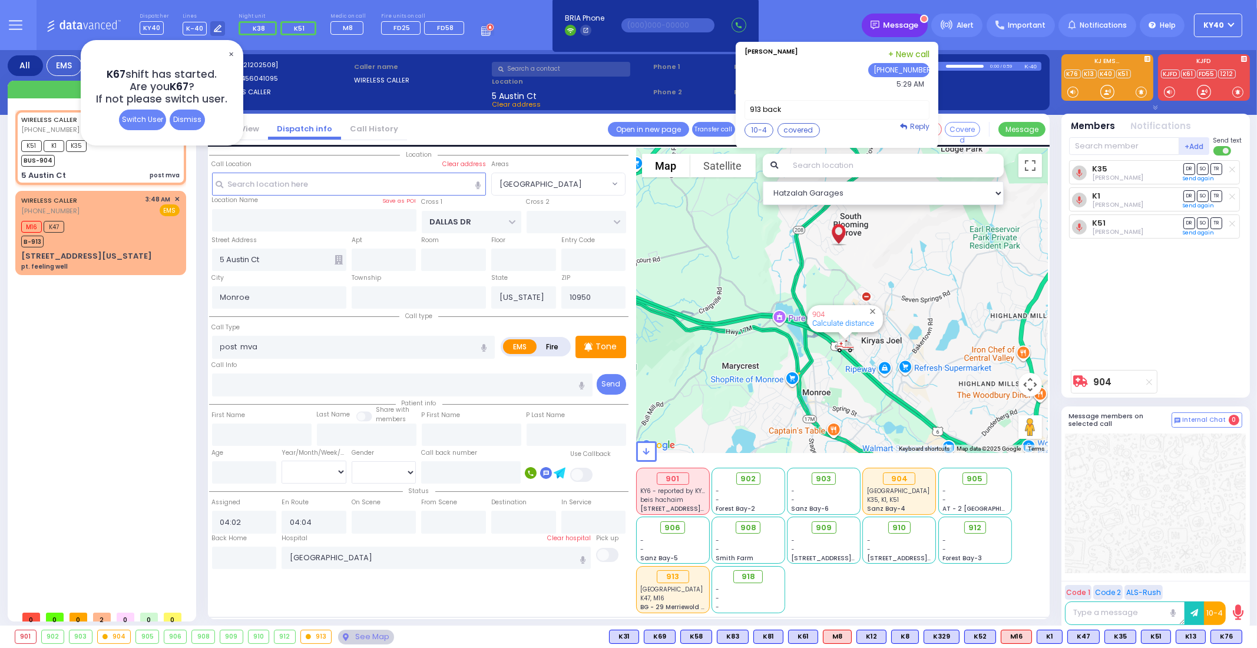
click at [907, 32] on div "Message" at bounding box center [895, 26] width 66 height 24
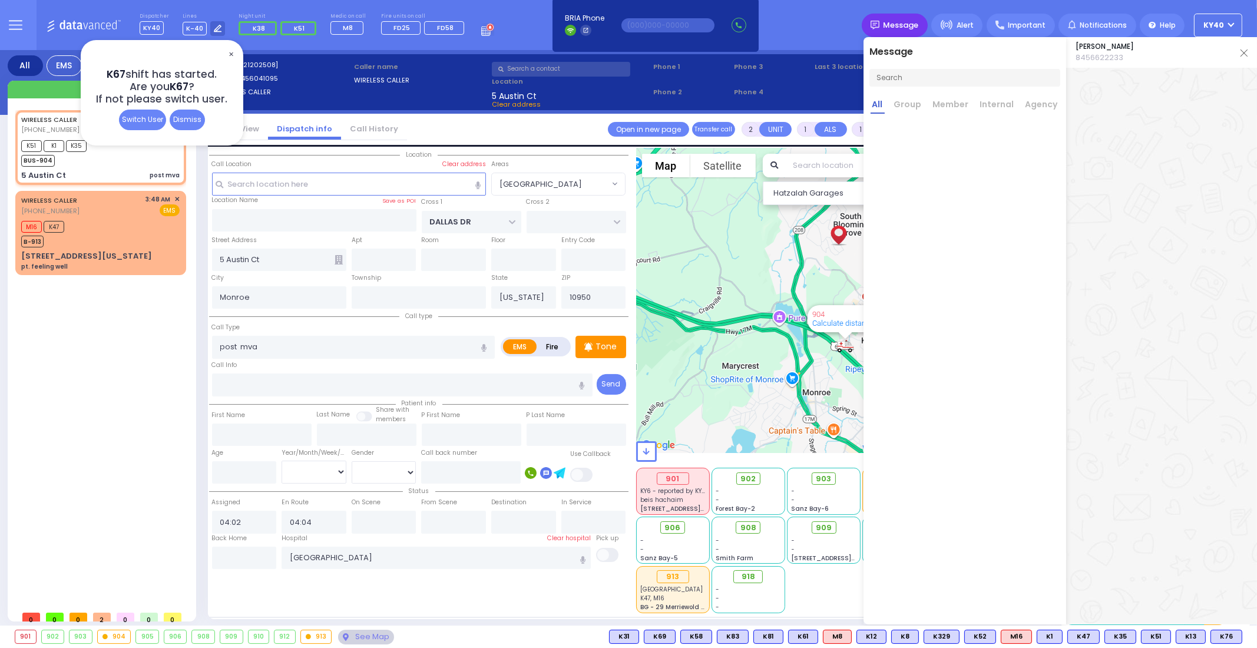
scroll to position [0, 0]
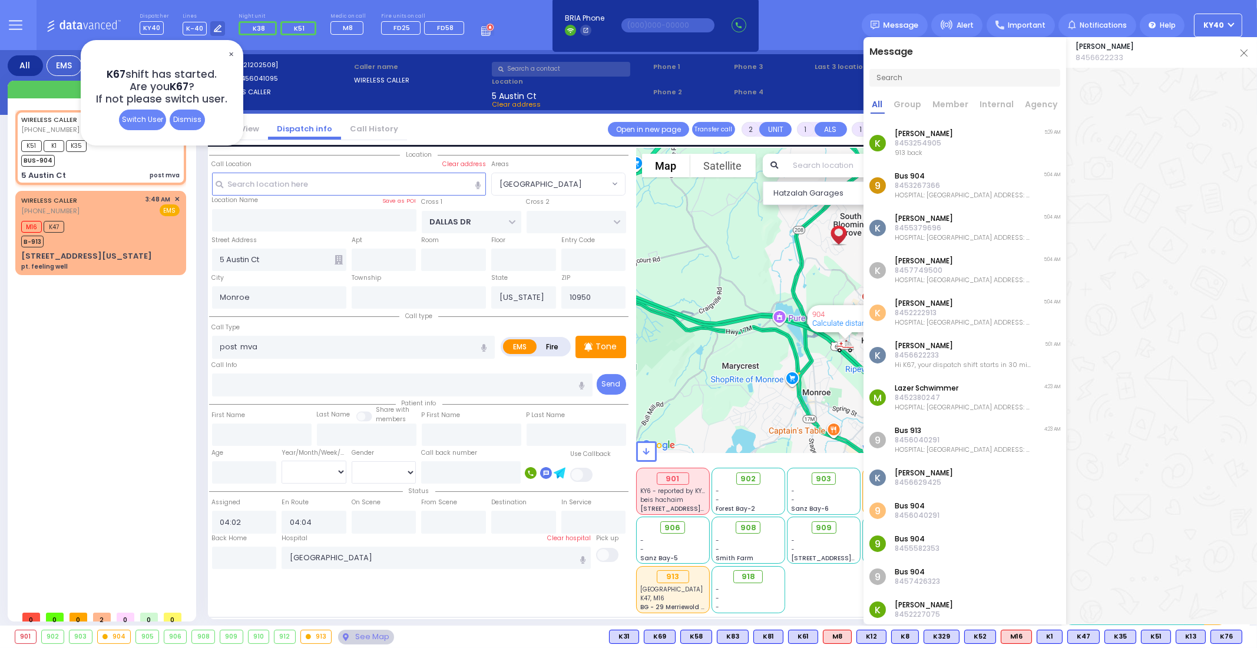
click at [948, 138] on p "[PERSON_NAME]" at bounding box center [924, 133] width 58 height 9
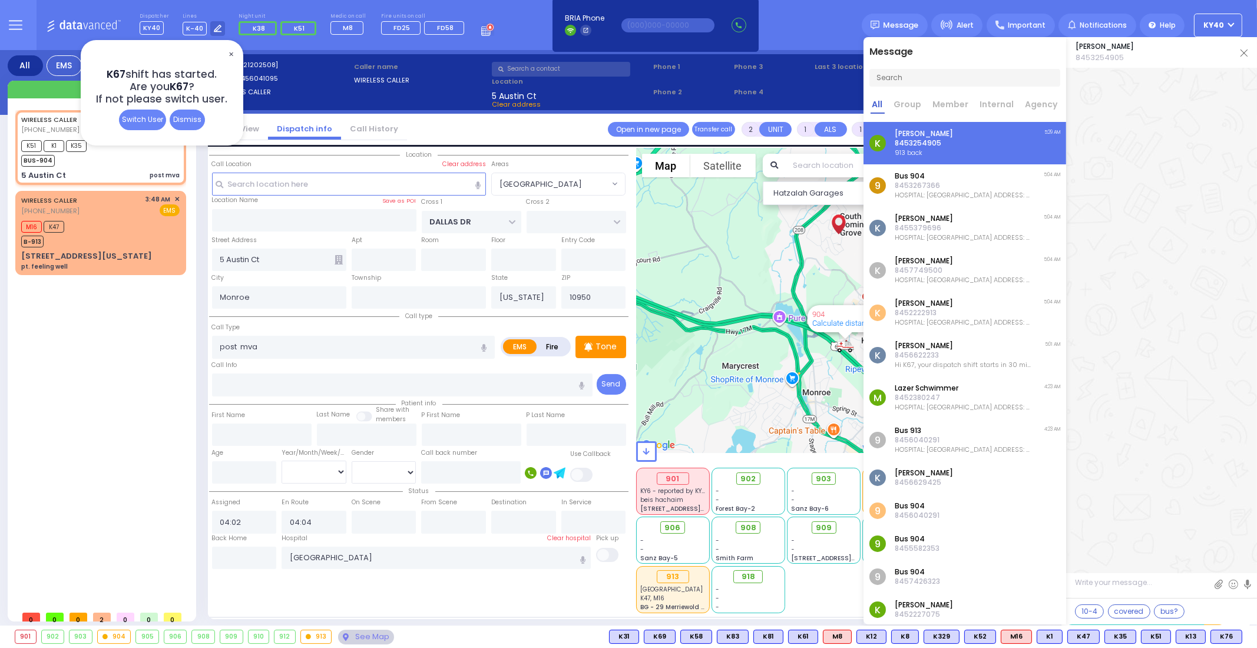
scroll to position [3873, 0]
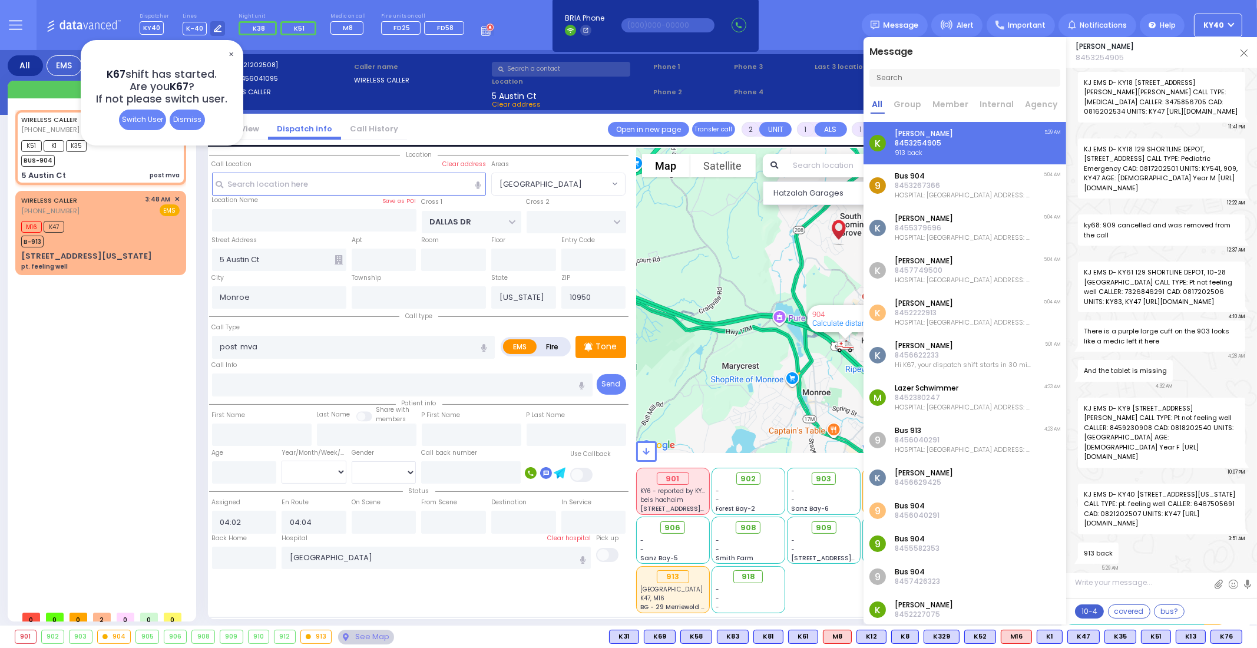
click at [1087, 614] on button "10-4" at bounding box center [1089, 611] width 29 height 14
type textarea "10-4 thank you"
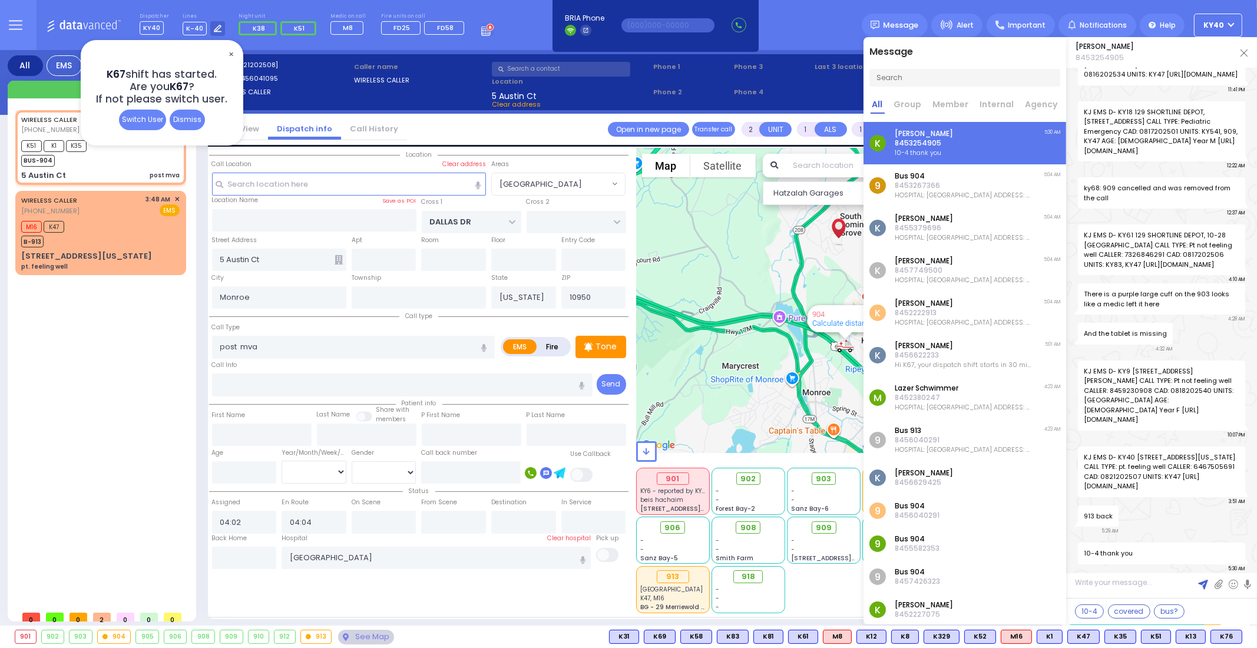
scroll to position [0, 0]
click at [87, 226] on div "M16 K47 B-913" at bounding box center [100, 232] width 158 height 29
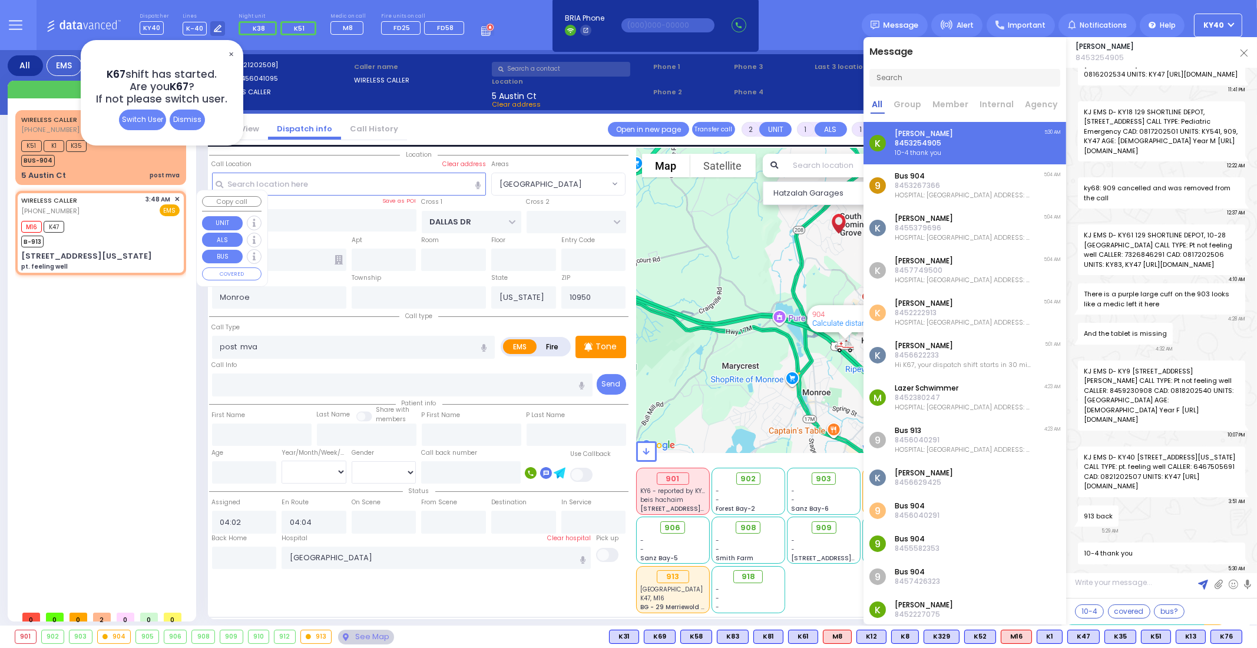
type input "6"
select select
type input "pt. feeling well"
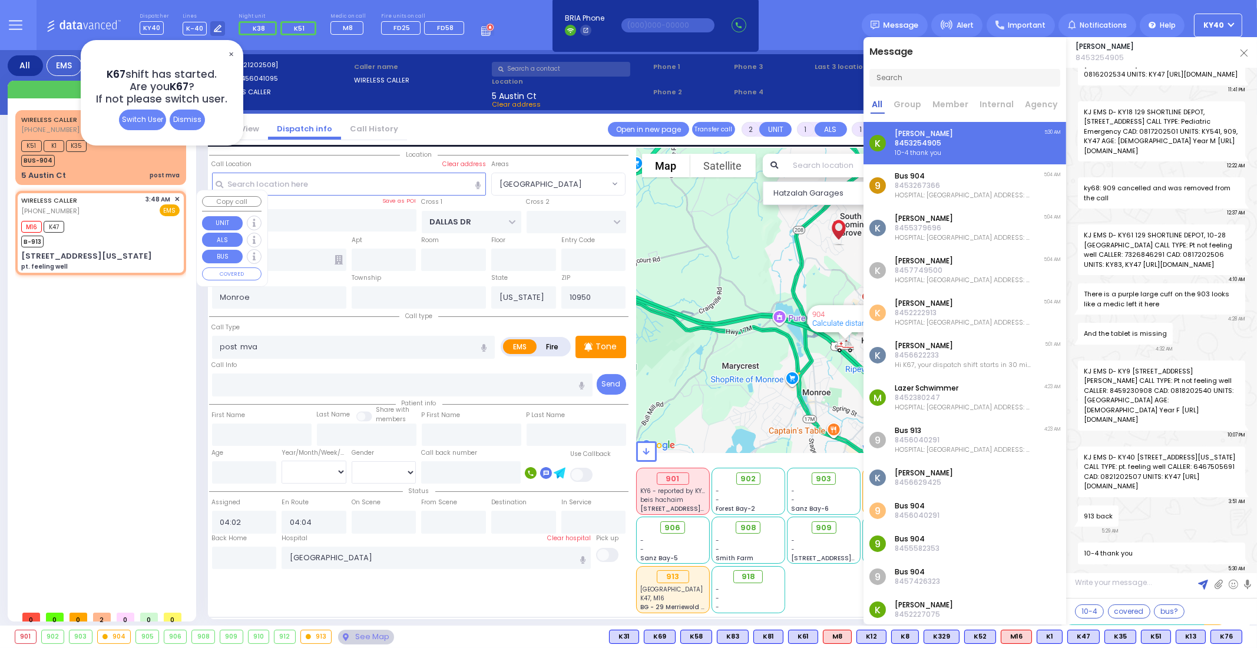
radio input "true"
type input "Krona"
type input "Malka"
type input "25"
select select "Year"
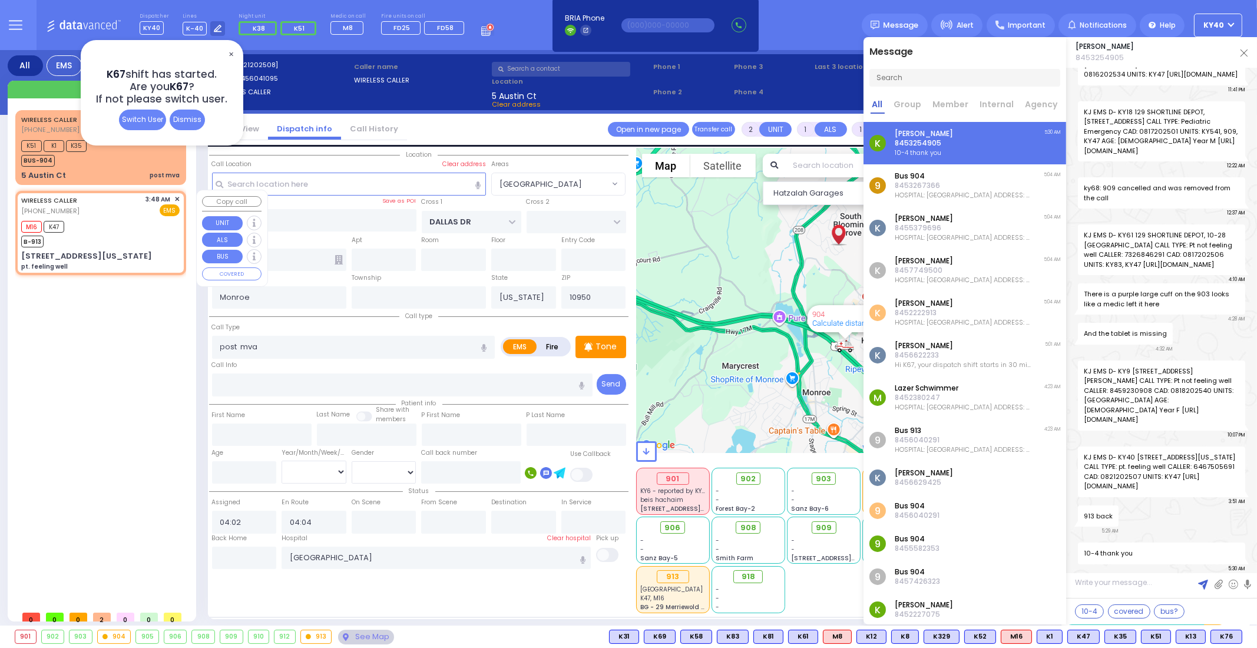
select select "[DEMOGRAPHIC_DATA]"
type input "03:48"
type input "03:50"
type input "[GEOGRAPHIC_DATA]"
select select "Hatzalah Garages"
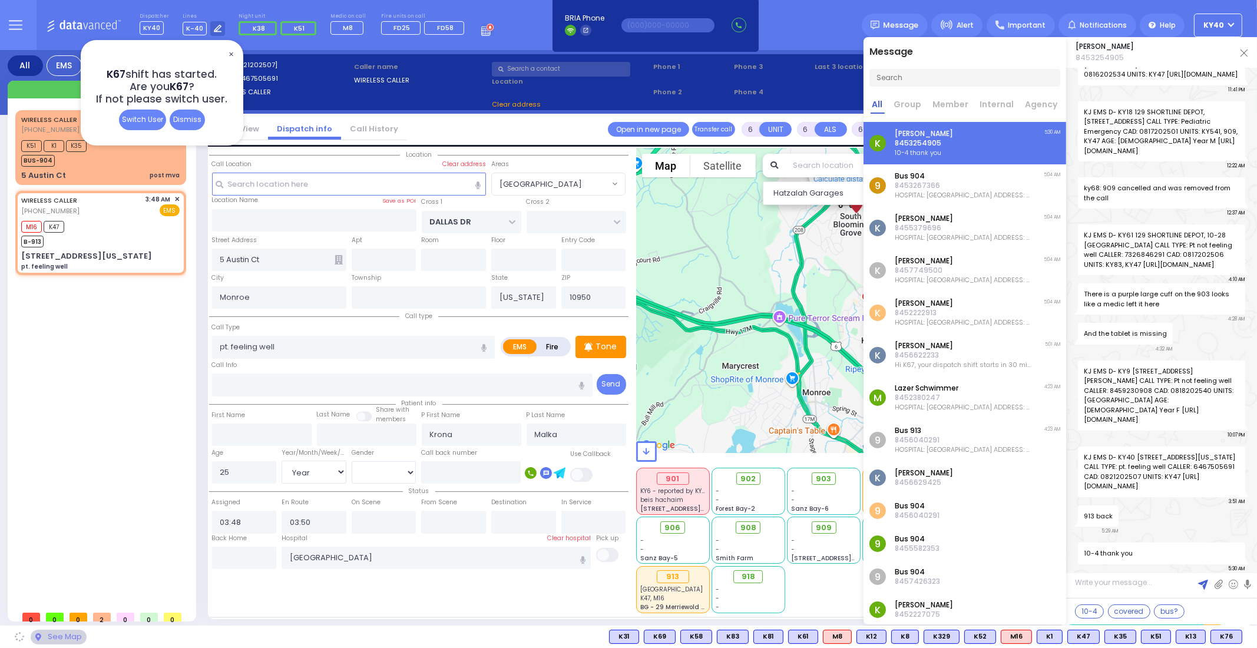
type input "MERRIEWOLD LN SOUTH"
type input "[STREET_ADDRESS][US_STATE]"
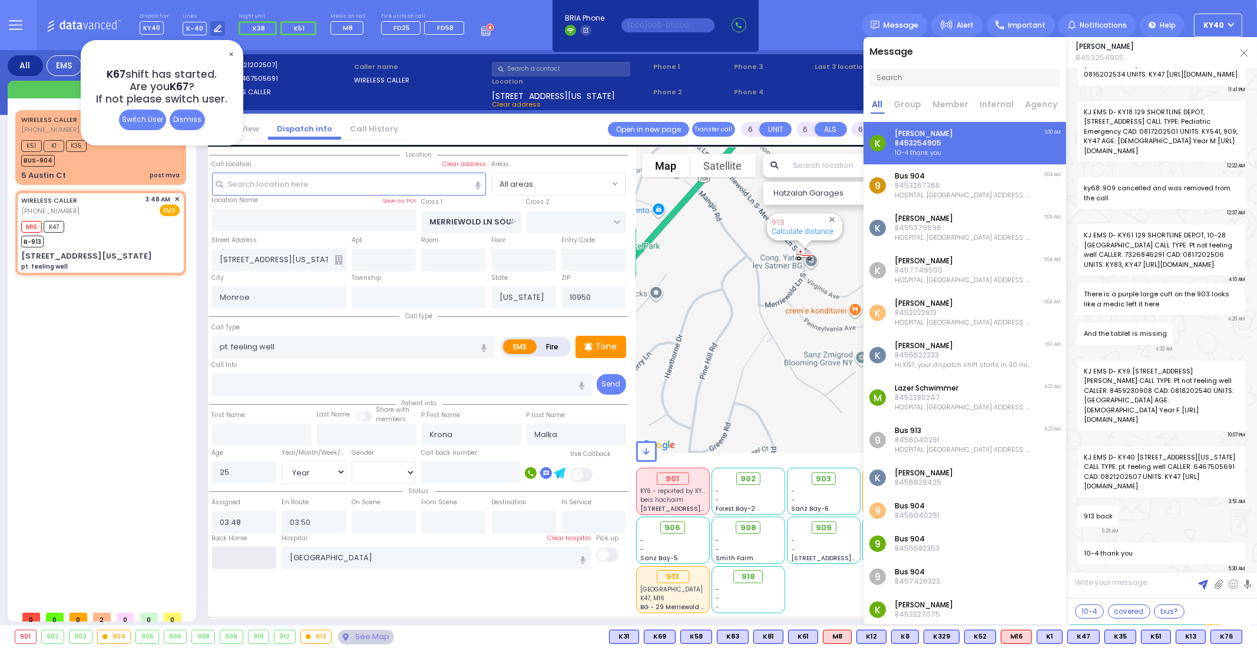
click at [263, 556] on input "text" at bounding box center [244, 558] width 65 height 22
type input "05:30"
select select
radio input "true"
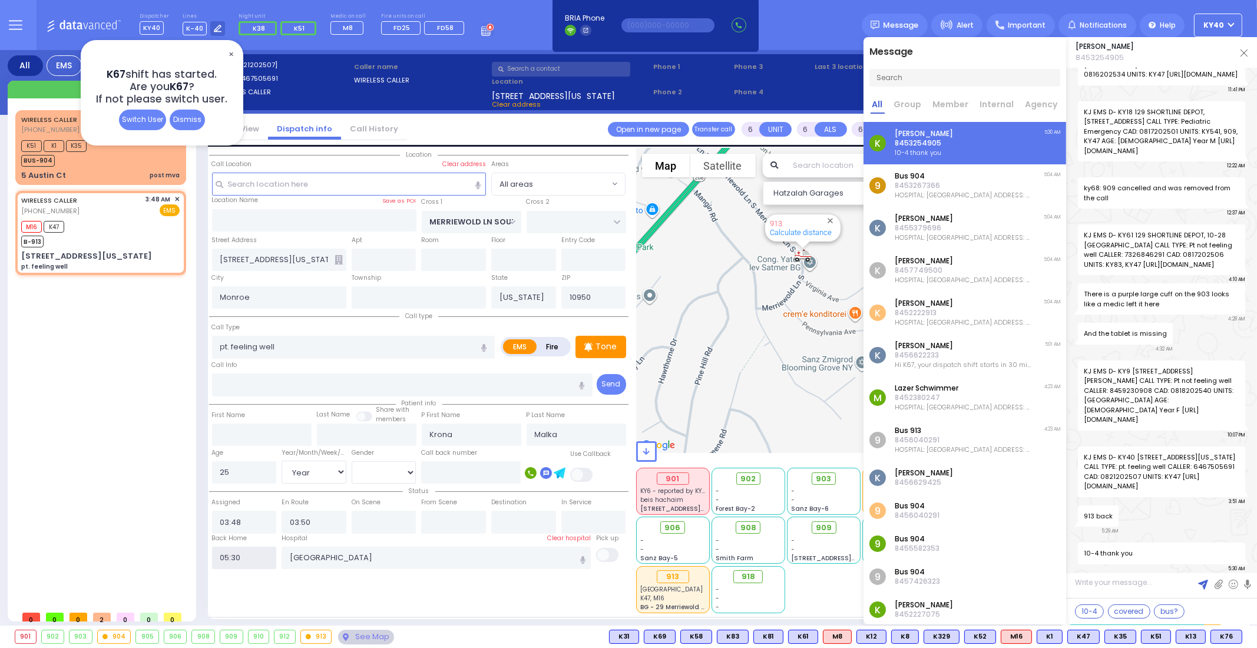
select select
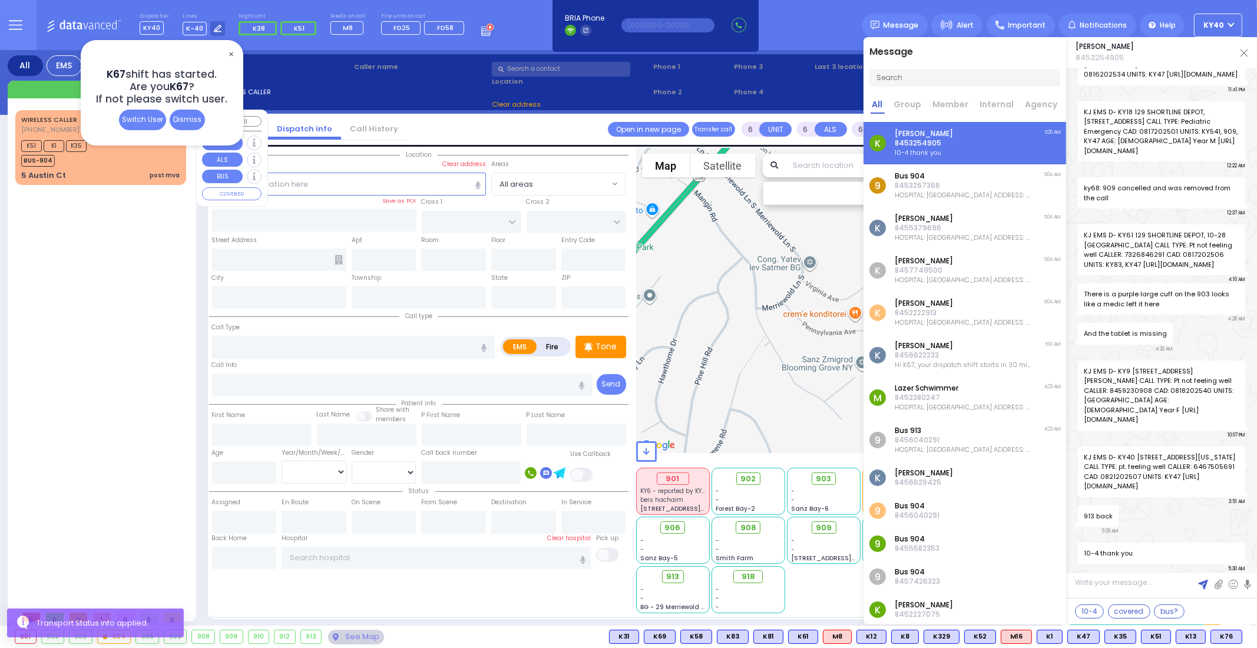
click at [101, 164] on div "K51 K1 K35 BUS-904" at bounding box center [100, 151] width 158 height 29
type input "2"
type input "1"
select select
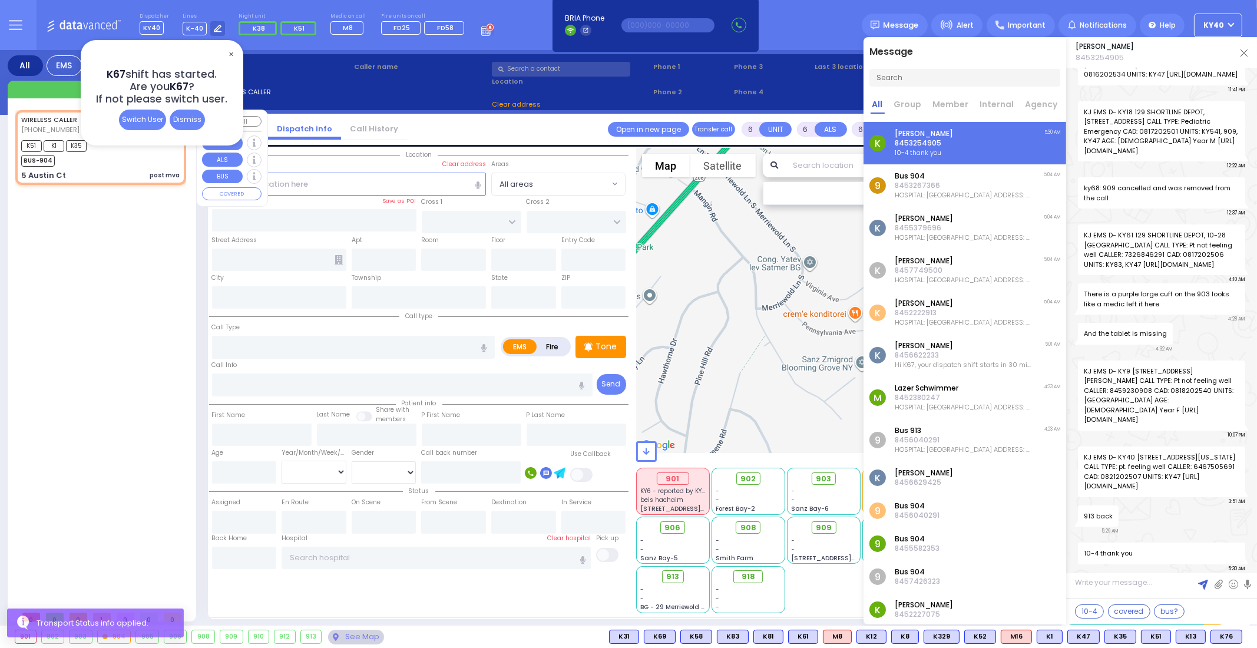
type input "post mva"
radio input "true"
select select
type input "04:02"
type input "04:04"
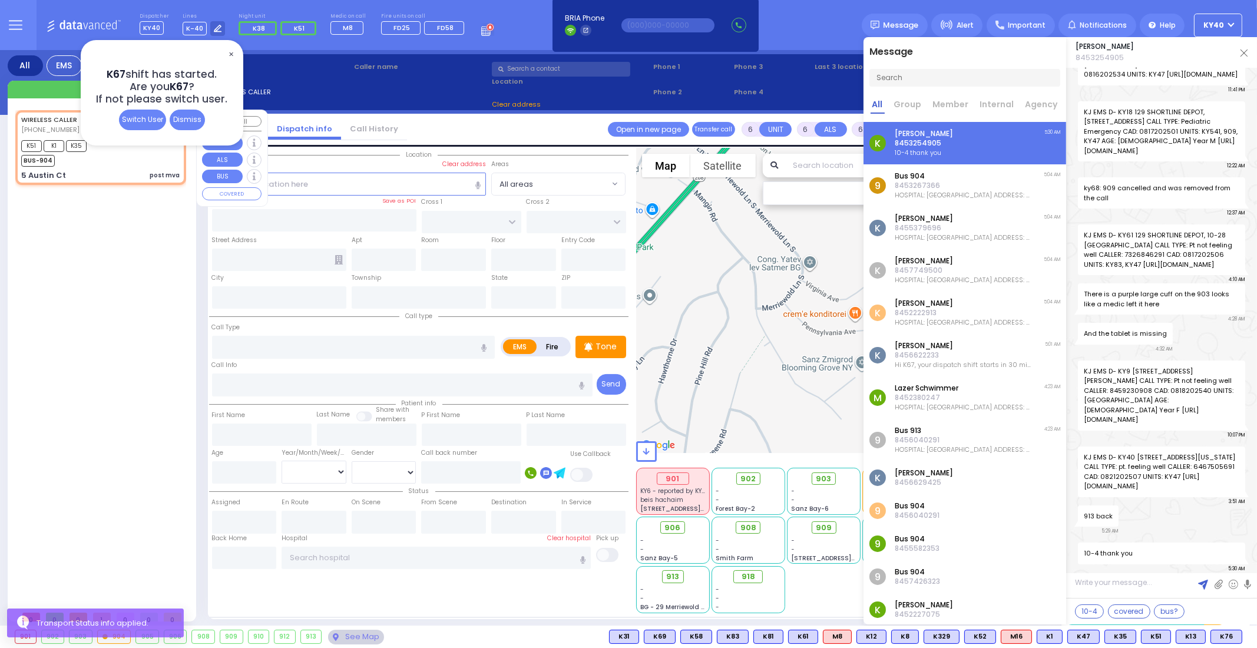
type input "[GEOGRAPHIC_DATA]"
select select "Hatzalah Garages"
type input "DALLAS DR"
type input "5 Austin Ct"
type input "Monroe"
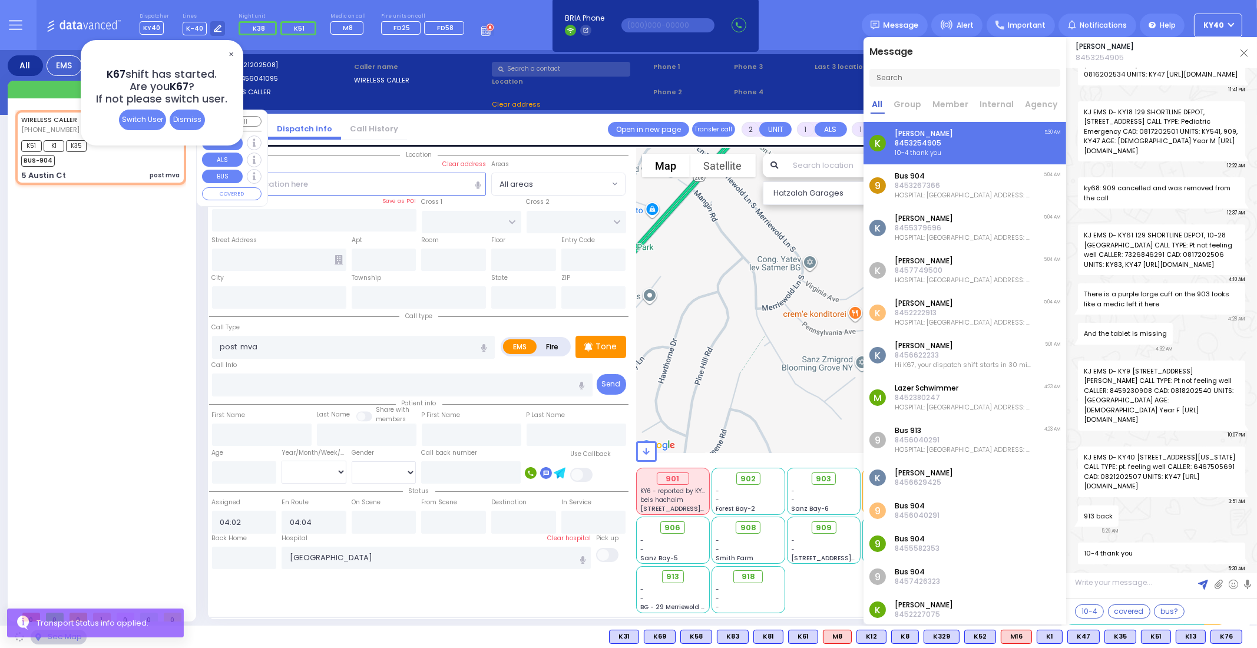
type input "[US_STATE]"
type input "10950"
select select "[GEOGRAPHIC_DATA]"
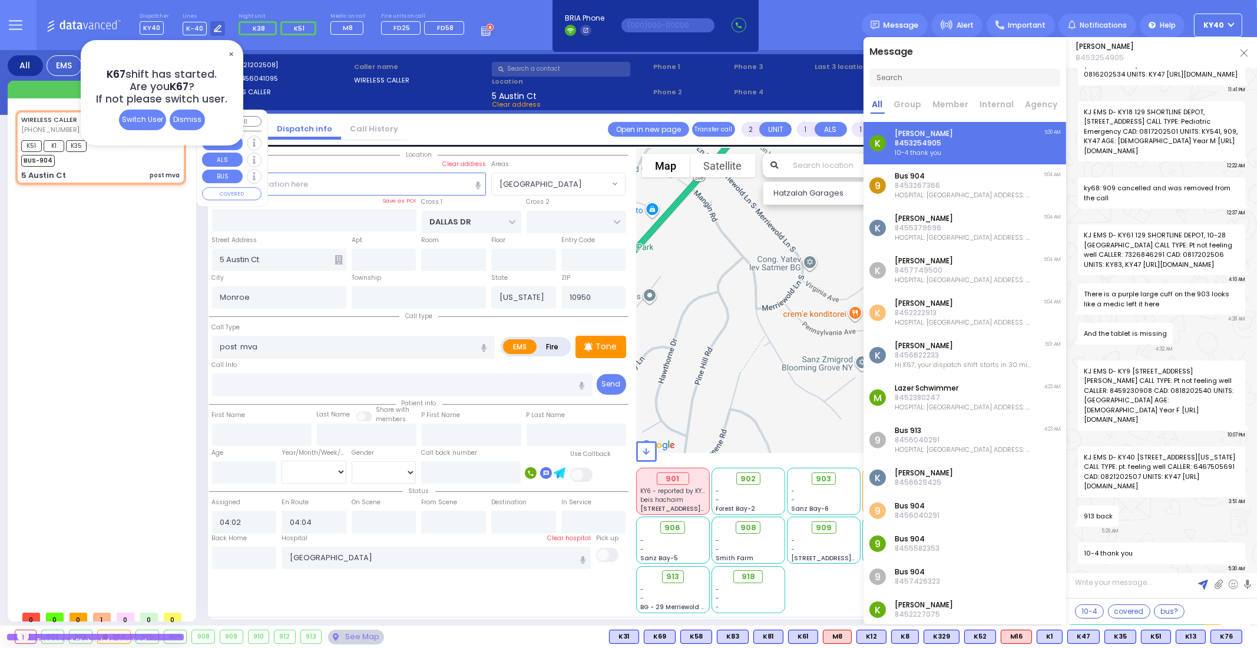
click at [100, 164] on div "K51 K1 K35 BUS-904" at bounding box center [100, 151] width 158 height 29
select select
radio input "true"
select select
select select "Hatzalah Garages"
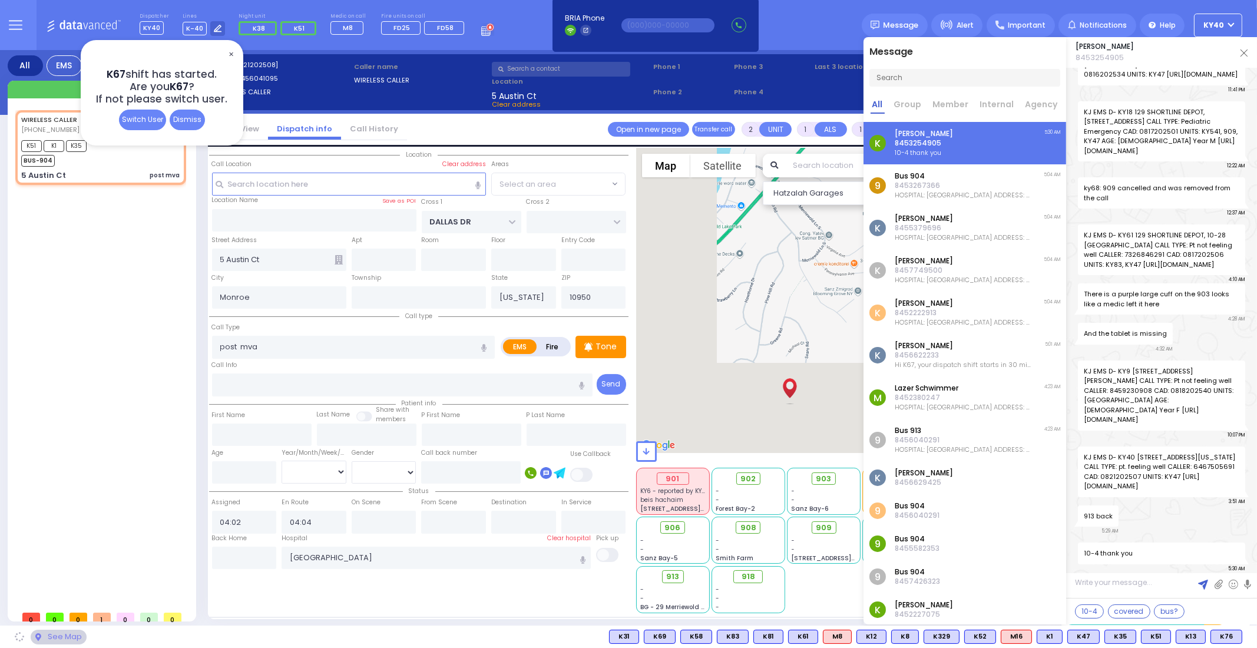
select select "[GEOGRAPHIC_DATA]"
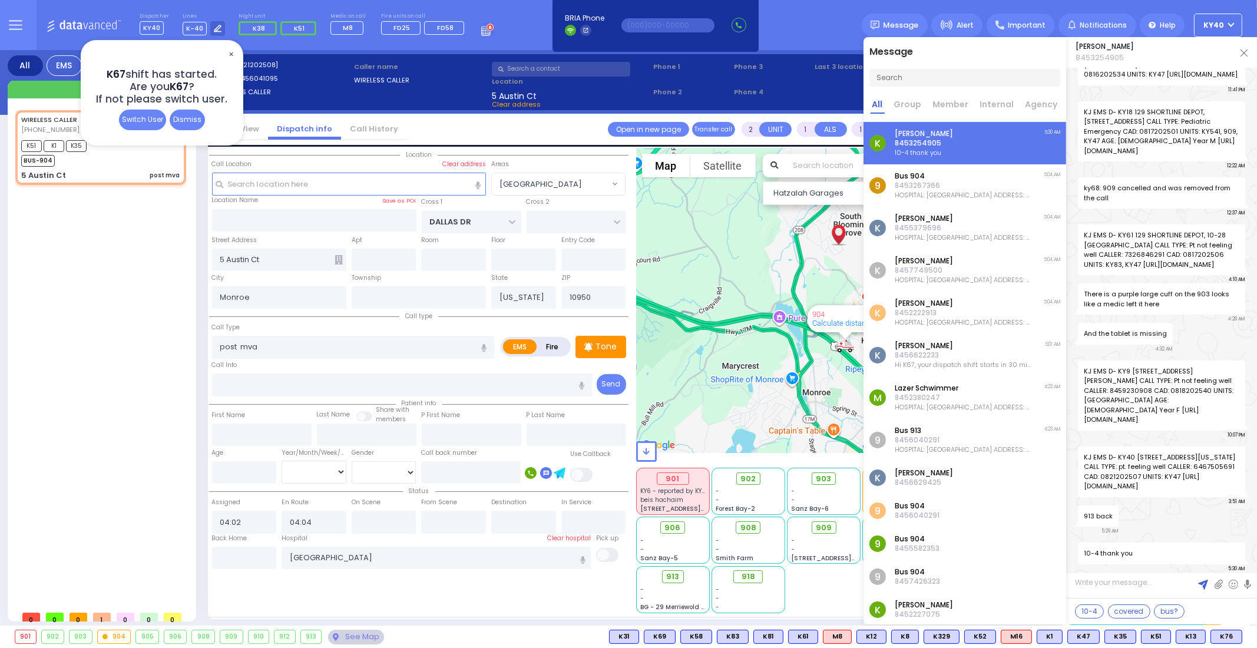
click at [1241, 52] on img at bounding box center [1244, 52] width 7 height 7
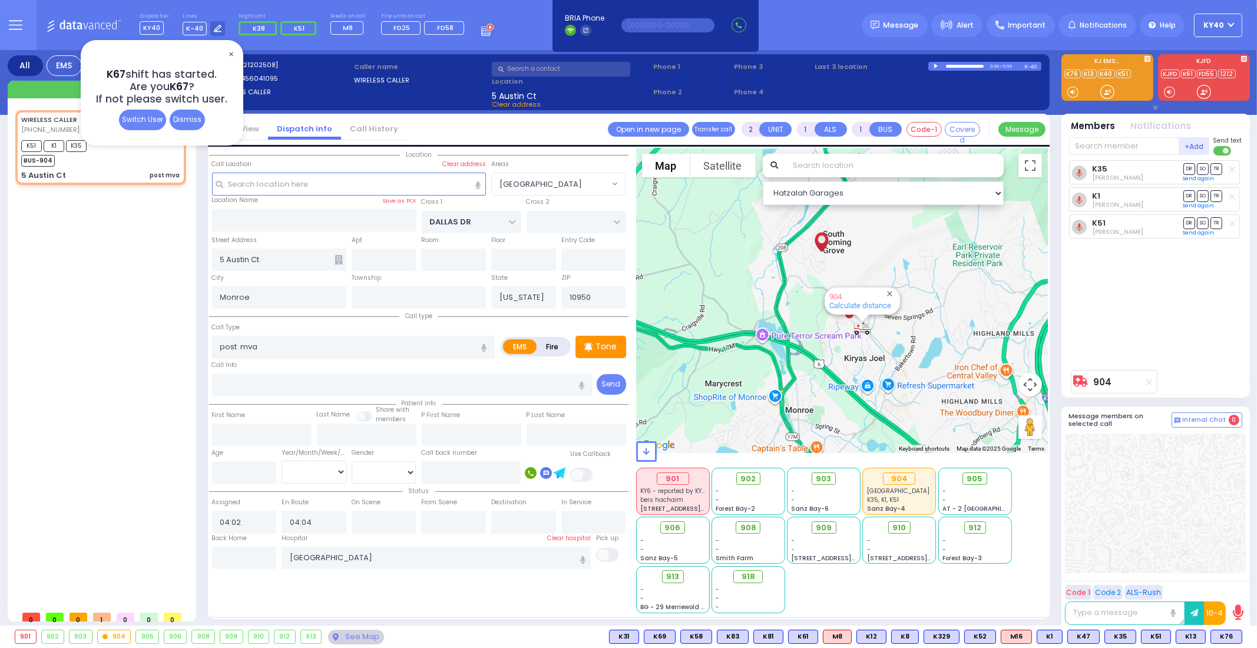
click at [233, 48] on span "✕" at bounding box center [230, 55] width 9 height 14
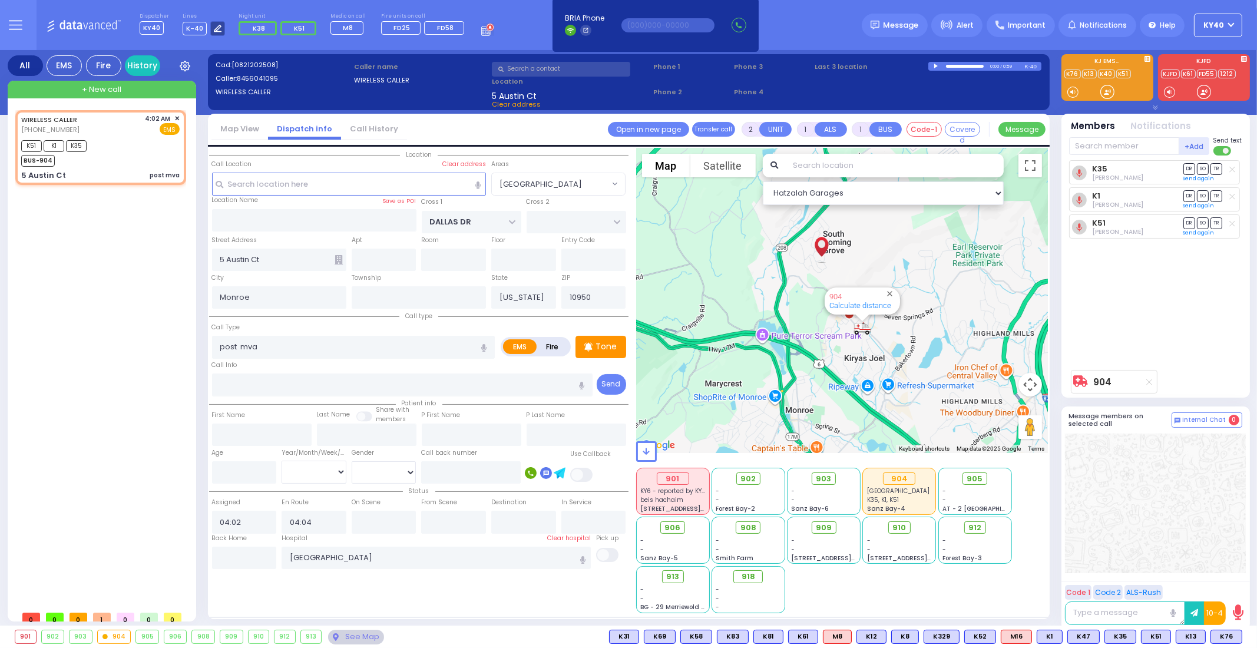
click at [219, 29] on div at bounding box center [217, 28] width 15 height 15
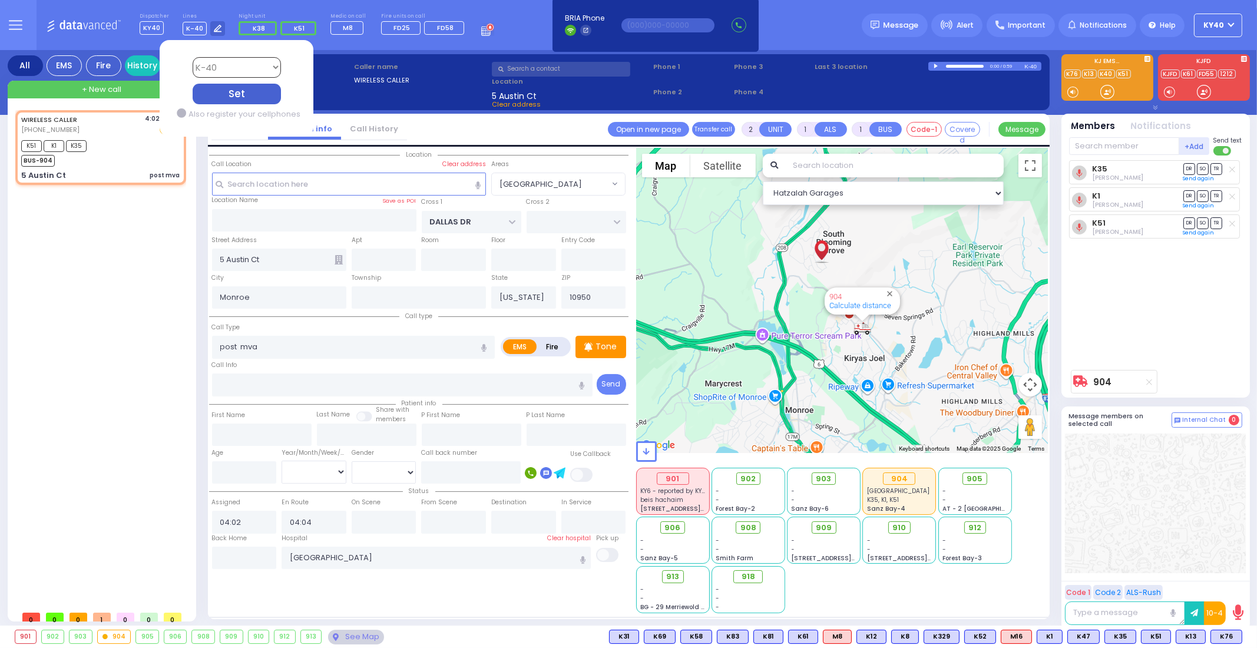
click at [237, 65] on select "Bay K-14 K-16 K-18 K-40 K-6 K-61 K-63 K-67 K-72 Medic 7 K-68 K-48 D-801 D-802 D…" at bounding box center [236, 67] width 88 height 21
select select "9"
click at [192, 57] on select "Bay K-14 K-16 K-18 K-40 K-6 K-61 K-63 K-67 K-72 Medic 7 K-68 K-48 D-801 D-802 D…" at bounding box center [236, 67] width 88 height 21
click at [257, 97] on div "Set" at bounding box center [236, 94] width 88 height 21
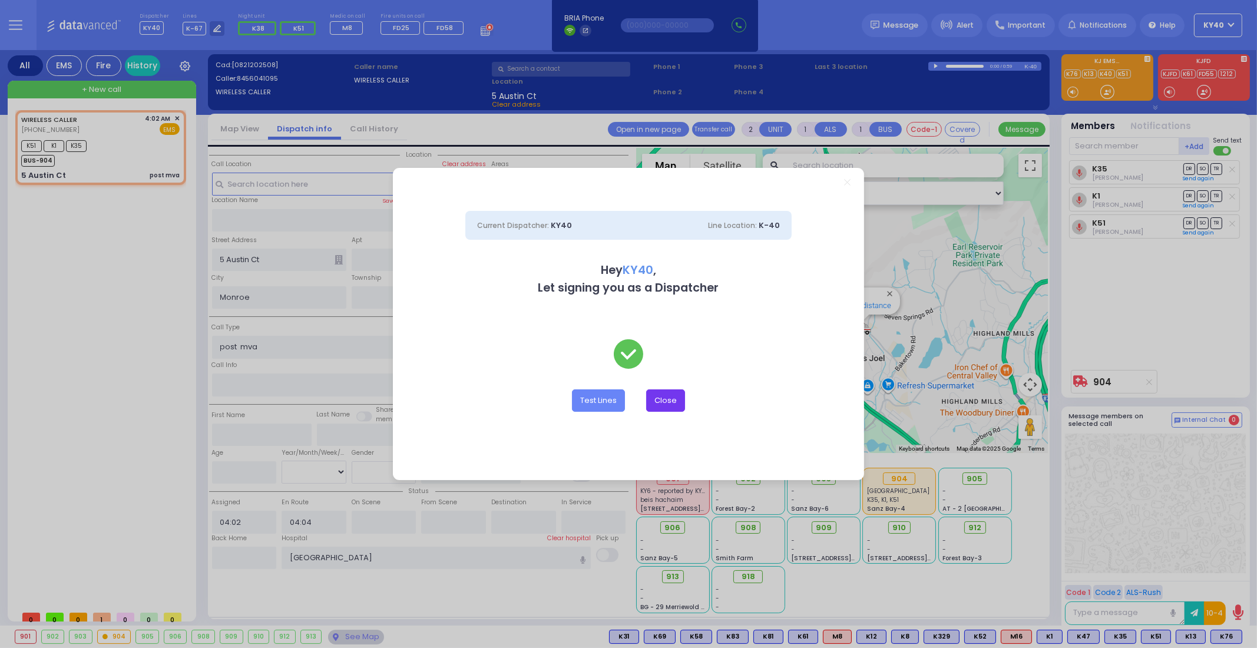
click at [670, 399] on button "Close" at bounding box center [665, 400] width 39 height 22
